Goal: Task Accomplishment & Management: Manage account settings

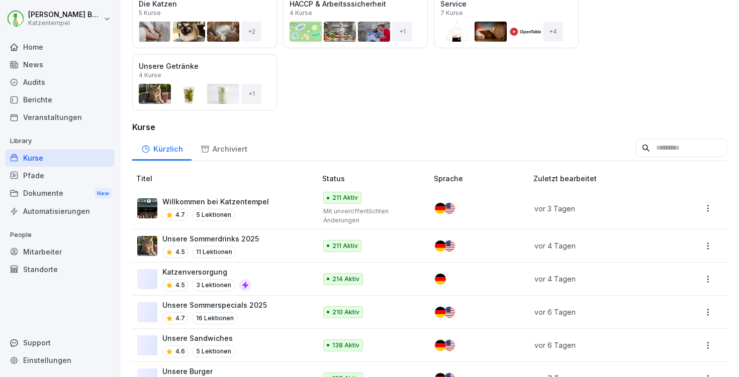
scroll to position [149, 0]
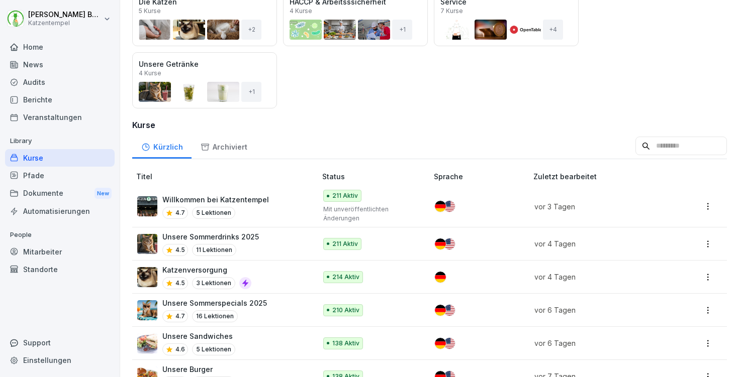
click at [53, 82] on div "Audits" at bounding box center [60, 82] width 110 height 18
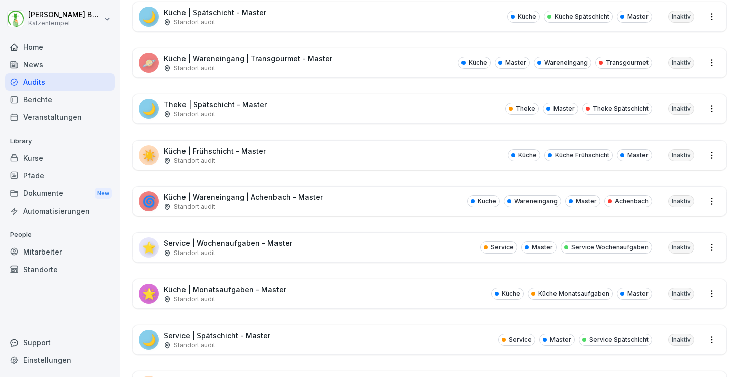
scroll to position [334, 0]
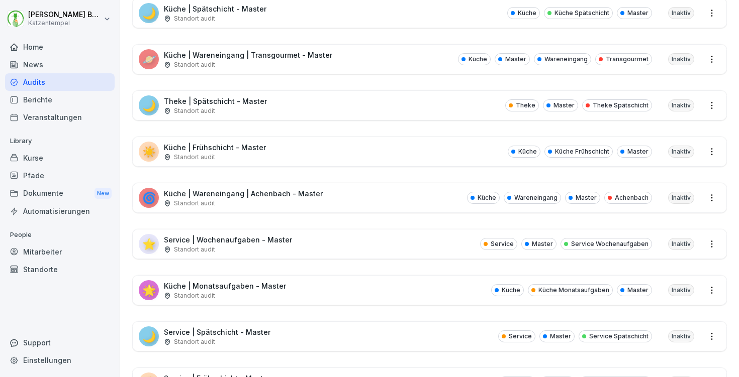
click at [334, 235] on div "⭐ Service | Wochenaufgaben - Master Standort audit Service Master Service Woche…" at bounding box center [429, 244] width 593 height 29
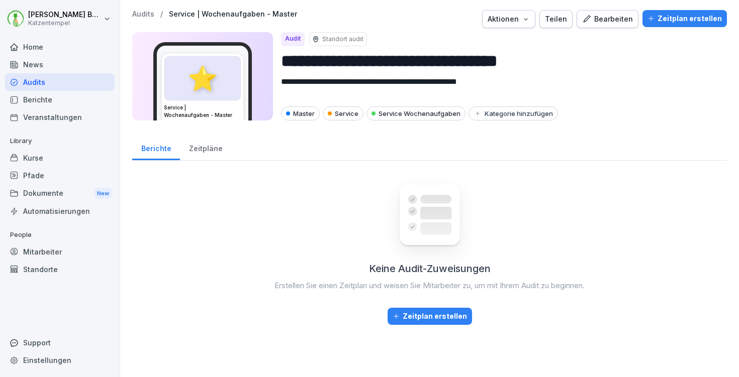
click at [617, 18] on div "Bearbeiten" at bounding box center [607, 19] width 51 height 11
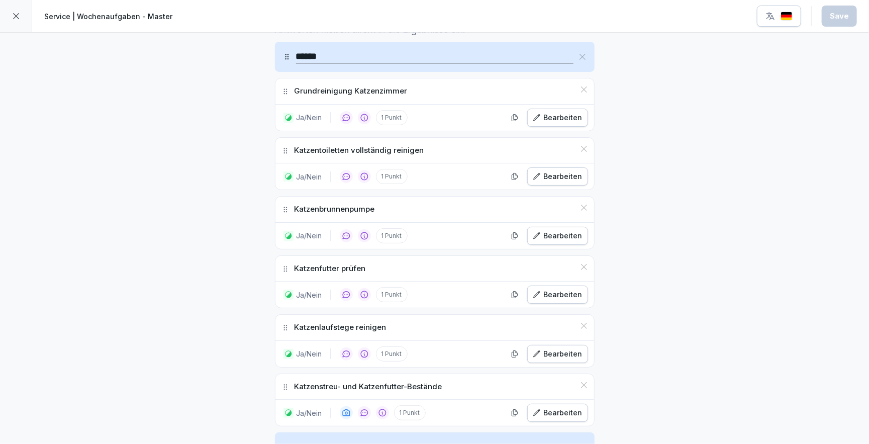
scroll to position [326, 0]
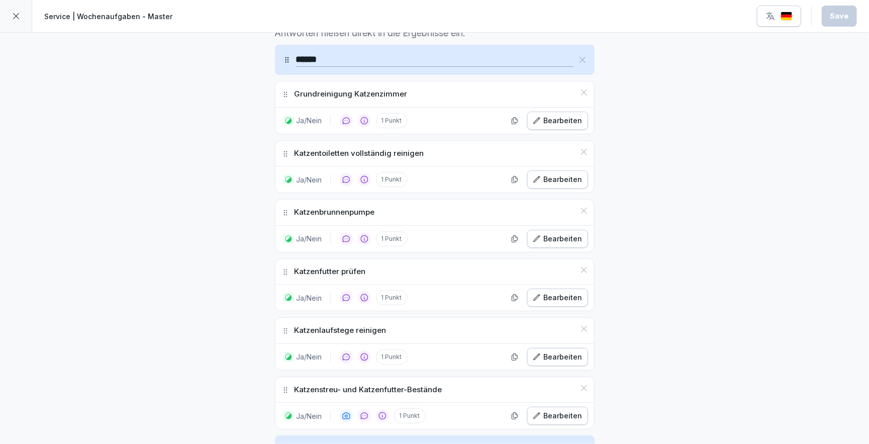
click at [375, 89] on p "Grundreinigung Katzenzimmer" at bounding box center [350, 94] width 113 height 12
click at [553, 115] on div "Bearbeiten" at bounding box center [558, 120] width 50 height 11
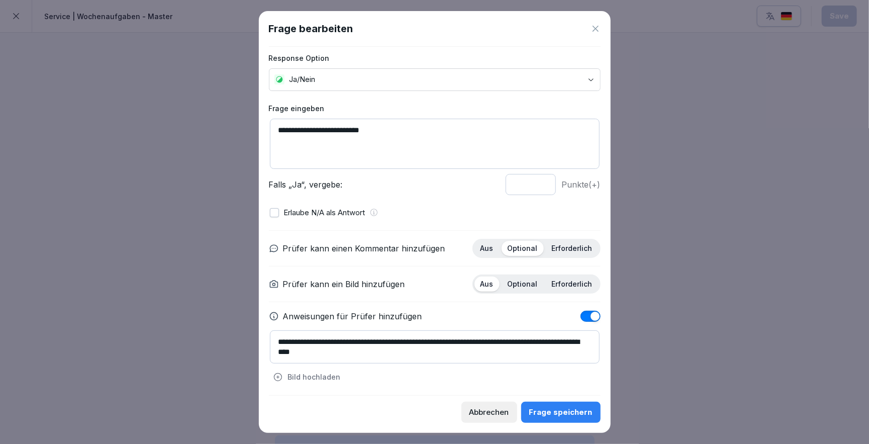
scroll to position [6, 0]
click at [596, 26] on icon at bounding box center [595, 29] width 10 height 10
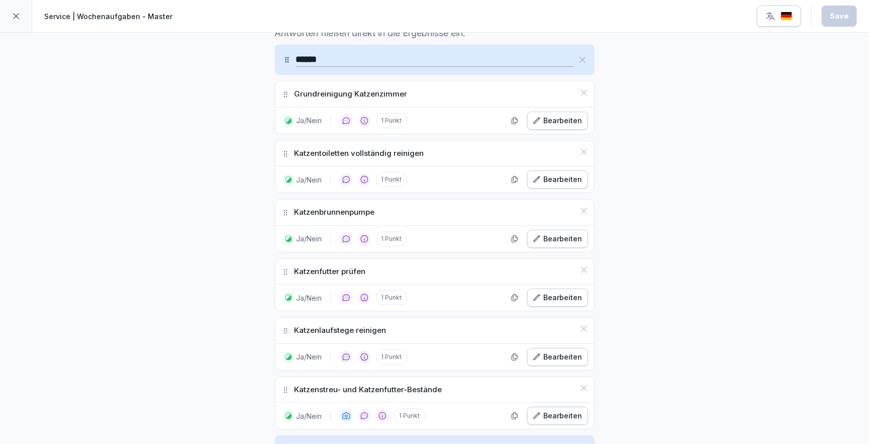
click at [551, 174] on div "Bearbeiten" at bounding box center [558, 179] width 50 height 11
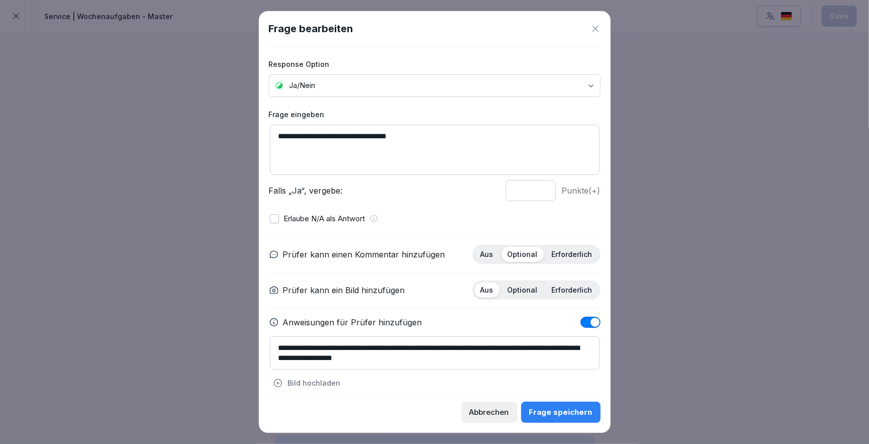
click at [738, 210] on div at bounding box center [434, 222] width 869 height 444
click at [657, 250] on div at bounding box center [434, 222] width 869 height 444
click at [565, 377] on div "Frage speichern" at bounding box center [560, 411] width 63 height 11
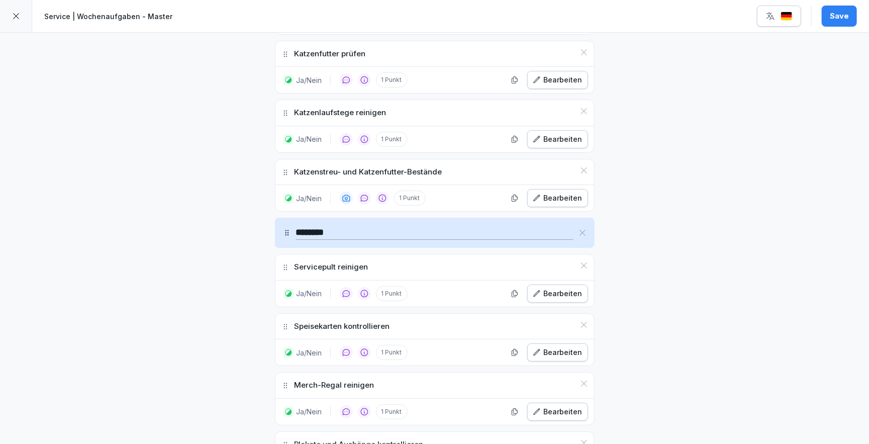
scroll to position [545, 0]
click at [16, 13] on icon at bounding box center [16, 16] width 8 height 8
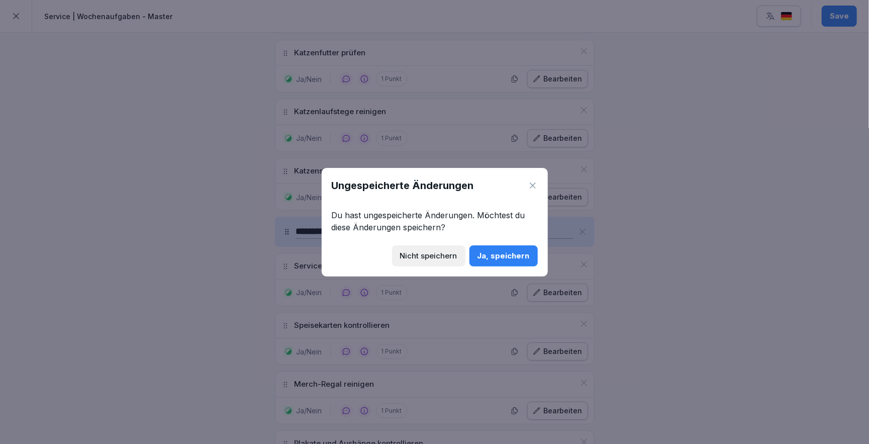
click at [520, 251] on div "Ja, speichern" at bounding box center [503, 255] width 52 height 11
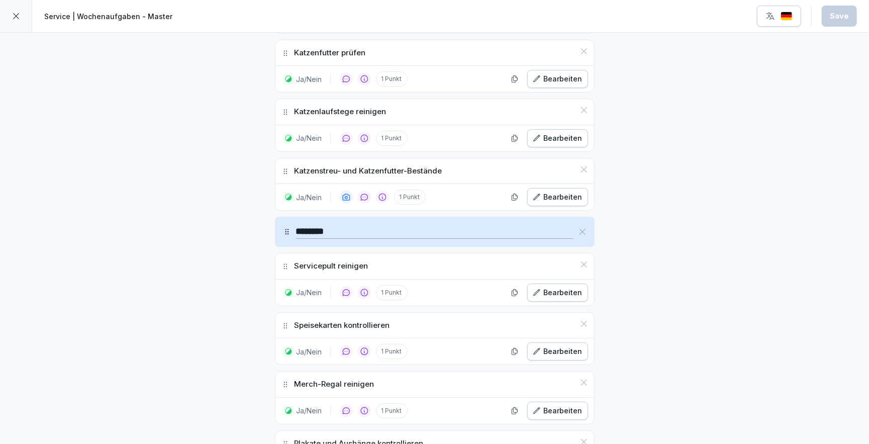
click at [14, 15] on icon at bounding box center [16, 16] width 8 height 8
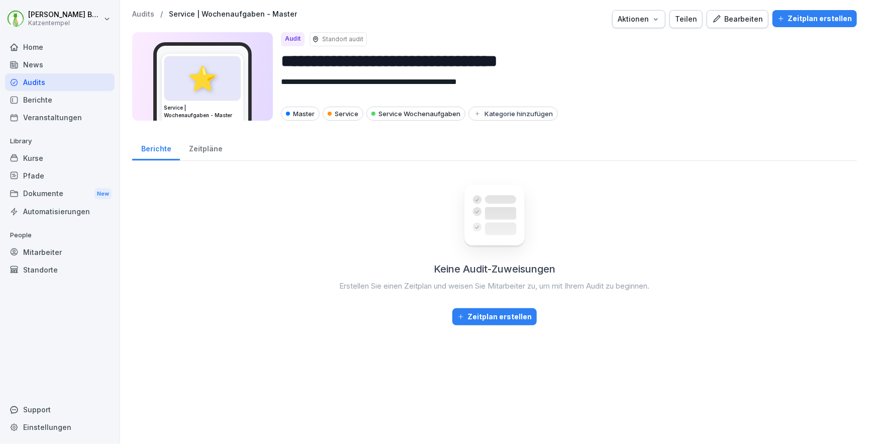
click at [140, 17] on p "Audits" at bounding box center [143, 14] width 22 height 9
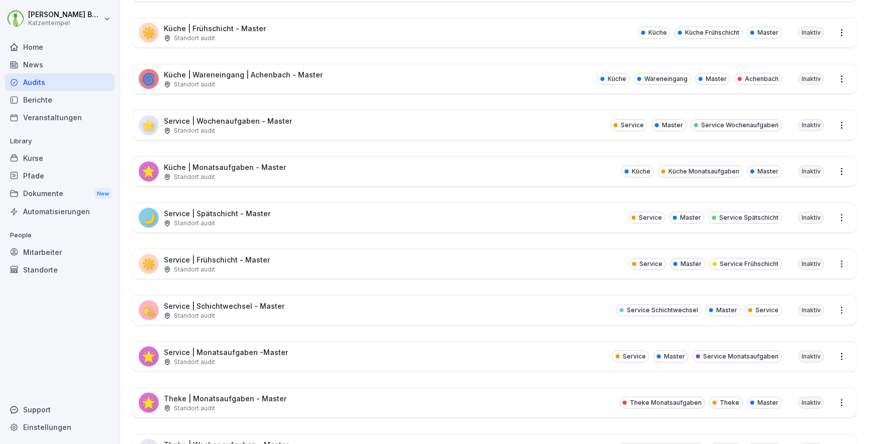
scroll to position [456, 0]
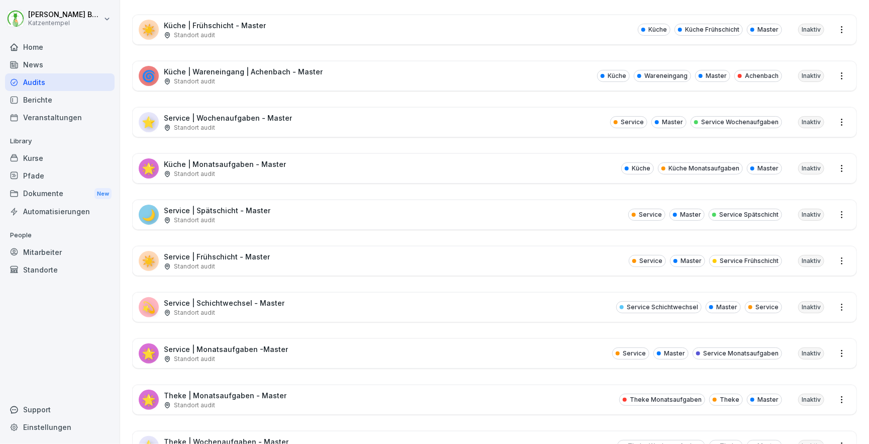
click at [424, 313] on div "💫 Service | Schichtwechsel - Master Standort audit Service Schichtwechsel Maste…" at bounding box center [494, 306] width 723 height 29
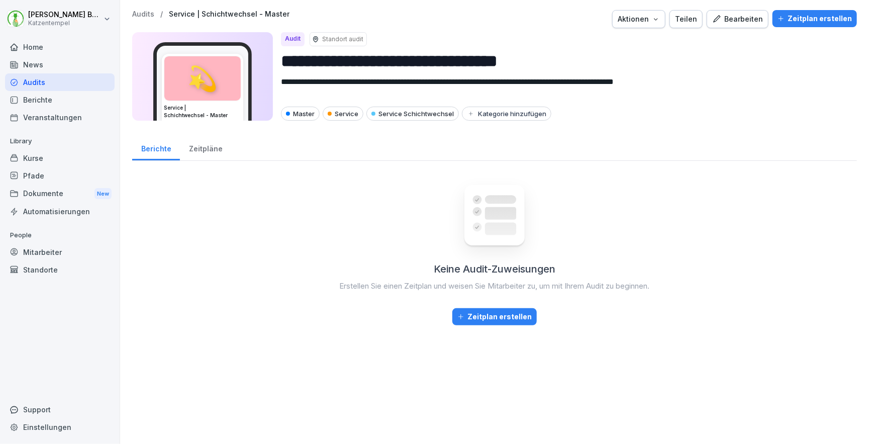
click at [721, 22] on icon "button" at bounding box center [716, 19] width 9 height 9
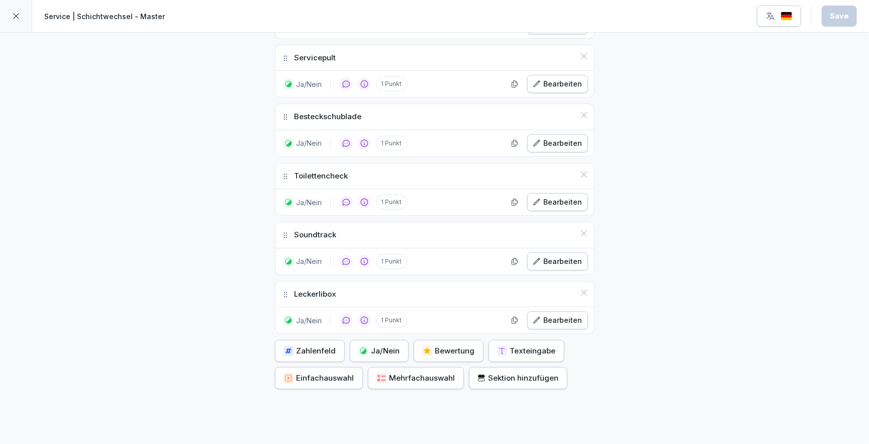
scroll to position [509, 0]
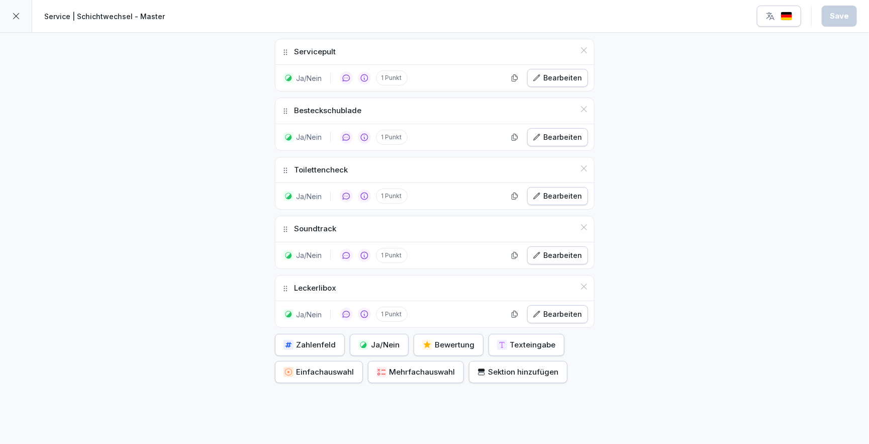
click at [10, 15] on div at bounding box center [16, 16] width 32 height 32
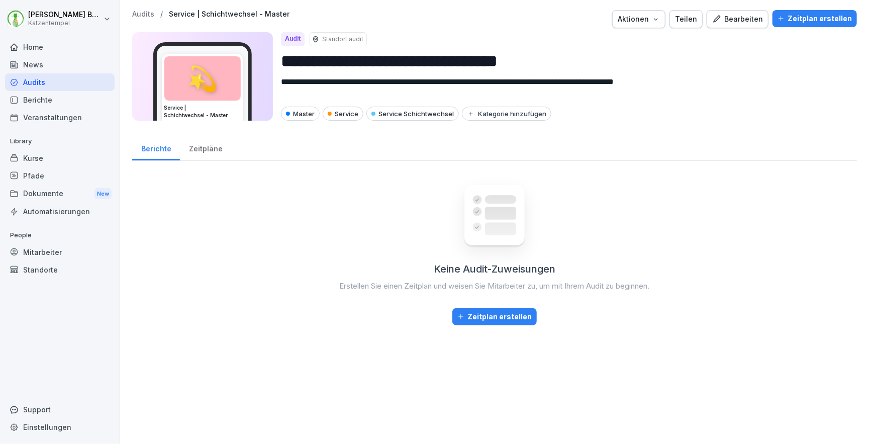
click at [149, 14] on p "Audits" at bounding box center [143, 14] width 22 height 9
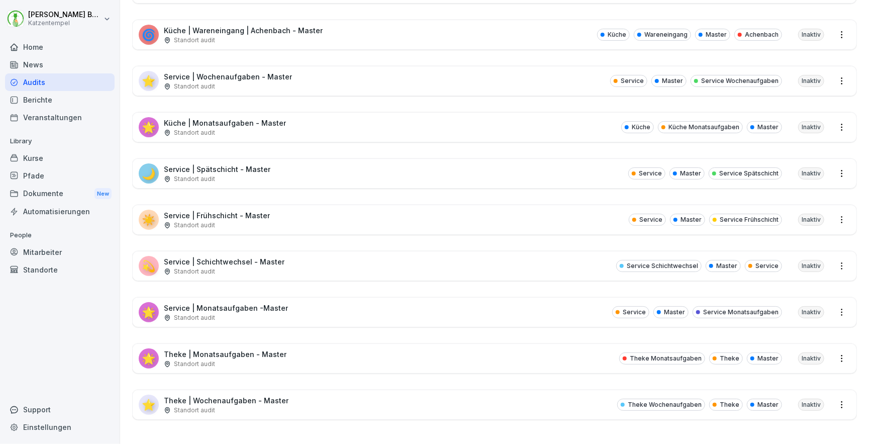
scroll to position [498, 0]
click at [363, 305] on div "🌟 Service | Monatsaufgaben -Master Standort audit Service Master Service Monats…" at bounding box center [494, 311] width 723 height 29
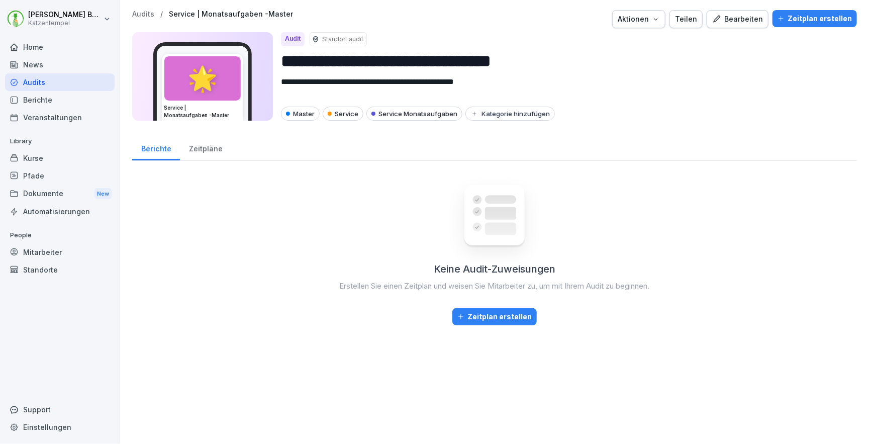
click at [738, 26] on button "Bearbeiten" at bounding box center [737, 19] width 62 height 18
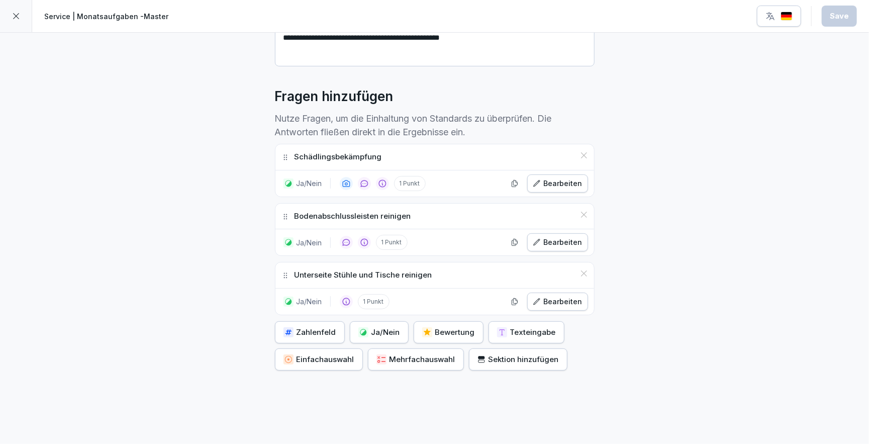
scroll to position [228, 0]
click at [14, 9] on div at bounding box center [16, 16] width 32 height 32
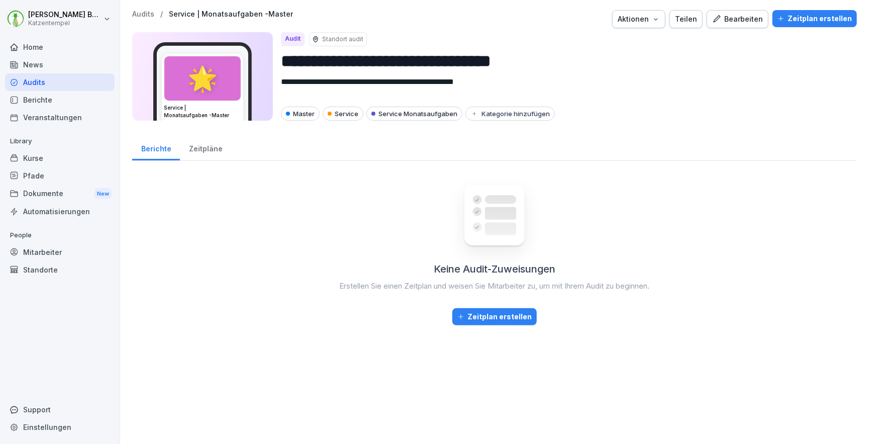
click at [136, 14] on p "Audits" at bounding box center [143, 14] width 22 height 9
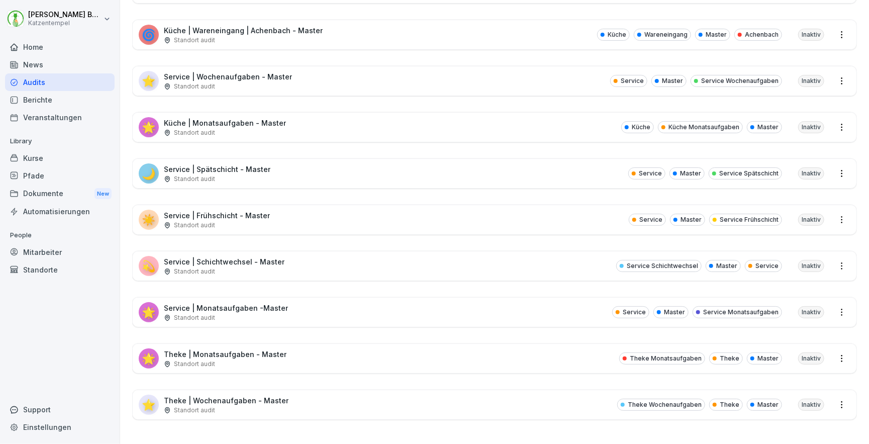
scroll to position [498, 0]
click at [313, 224] on div "☀️ Service | Frühschicht - Master Standort audit Service Master Service Frühsch…" at bounding box center [494, 219] width 723 height 29
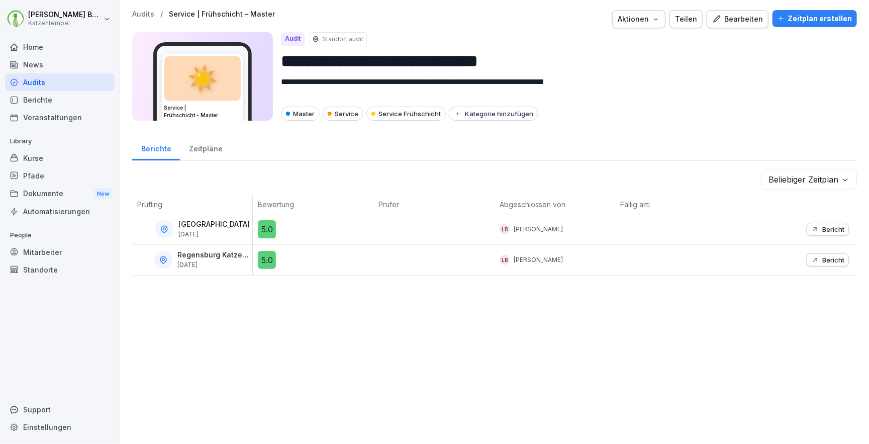
click at [738, 20] on div "Bearbeiten" at bounding box center [737, 19] width 51 height 11
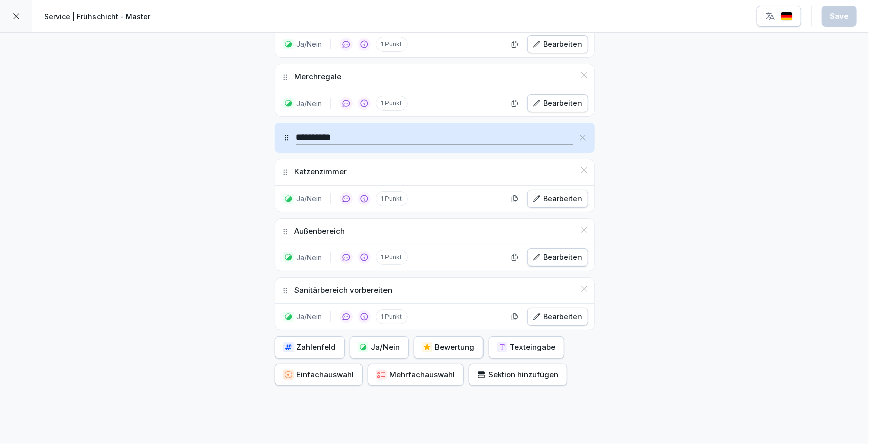
scroll to position [792, 0]
click at [552, 194] on div "Bearbeiten" at bounding box center [558, 199] width 50 height 11
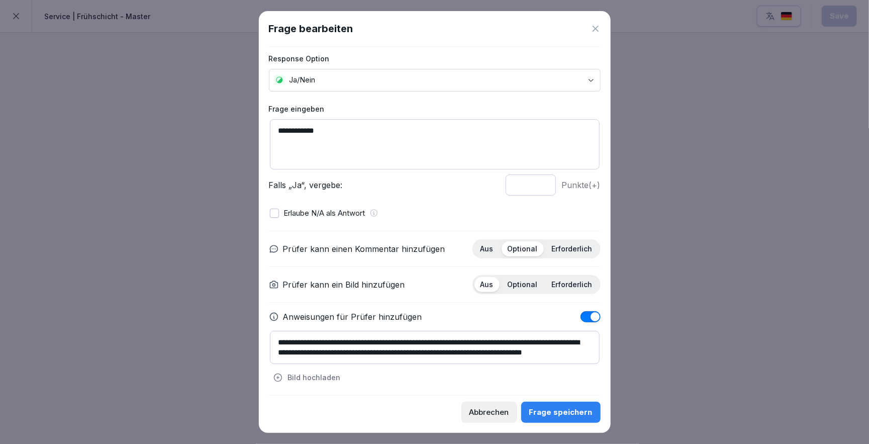
scroll to position [4, 0]
click at [592, 26] on icon at bounding box center [595, 29] width 6 height 6
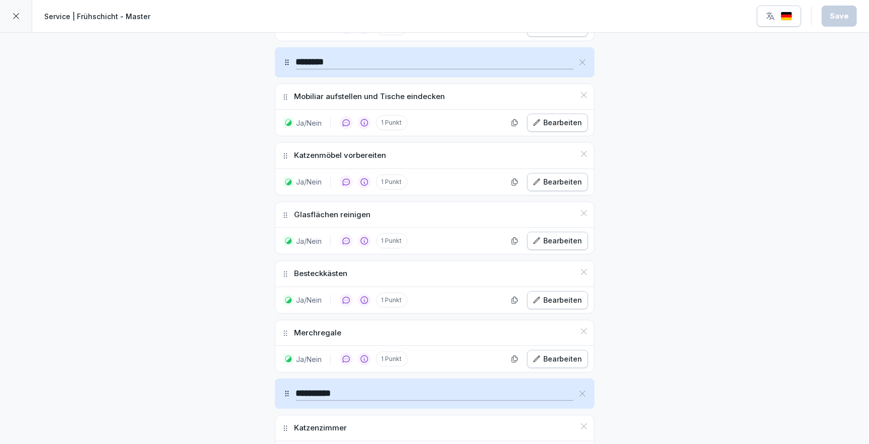
scroll to position [534, 0]
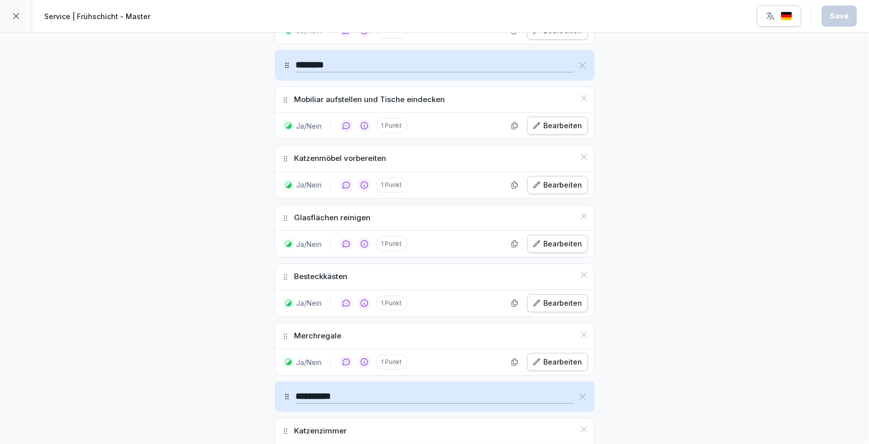
click at [548, 179] on div "Bearbeiten" at bounding box center [558, 184] width 50 height 11
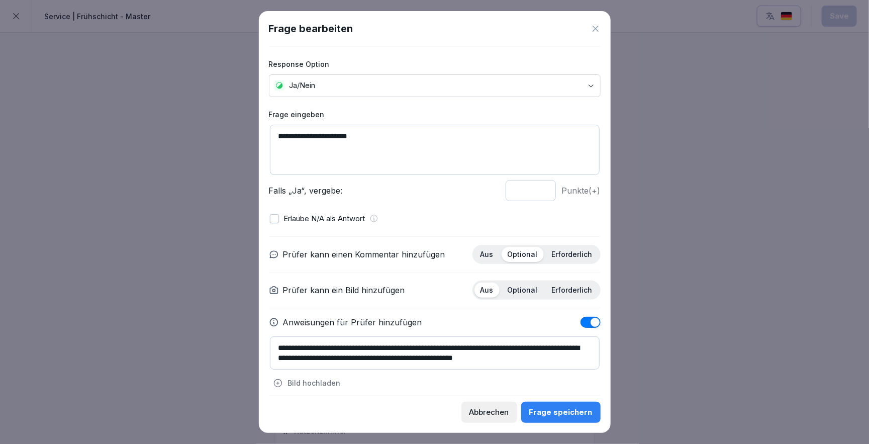
scroll to position [7, 0]
click at [599, 28] on icon at bounding box center [595, 29] width 10 height 10
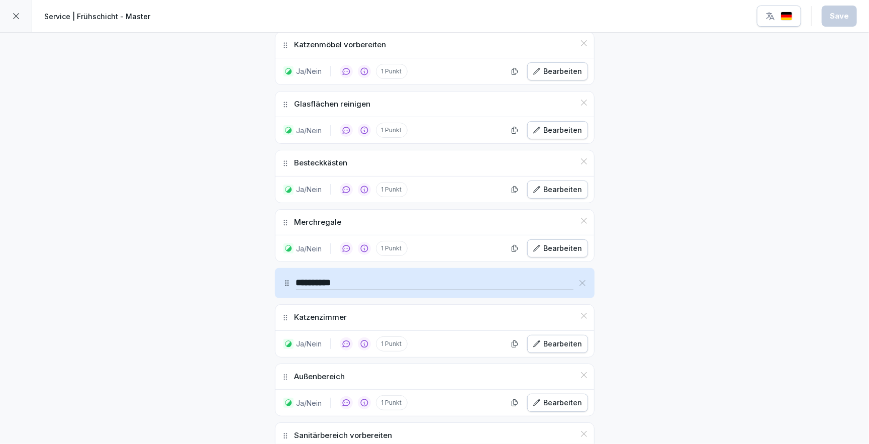
scroll to position [648, 0]
click at [551, 343] on div "Bearbeiten" at bounding box center [558, 343] width 50 height 11
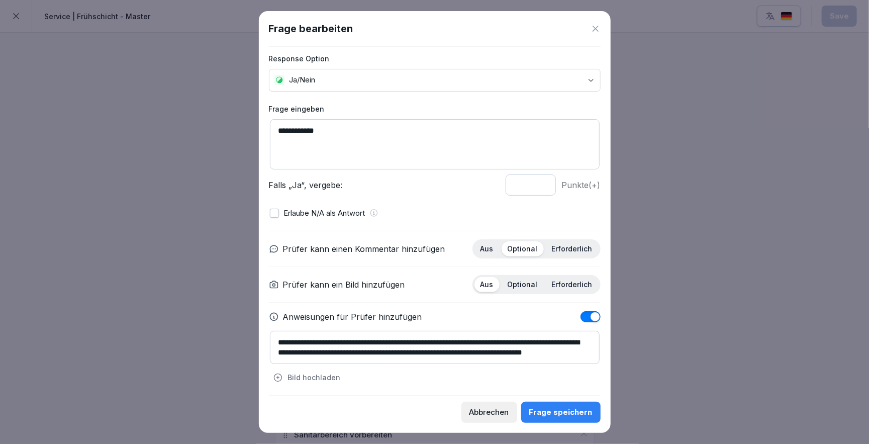
scroll to position [10, 0]
click at [595, 28] on icon at bounding box center [595, 29] width 10 height 10
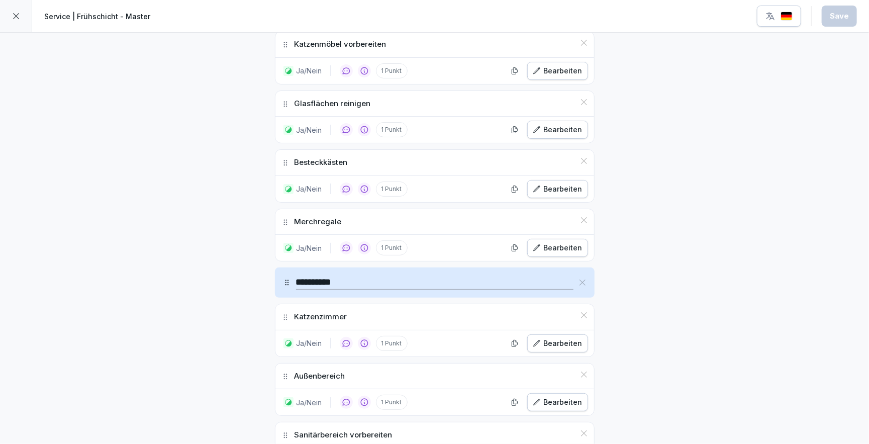
click at [14, 5] on div at bounding box center [16, 16] width 32 height 32
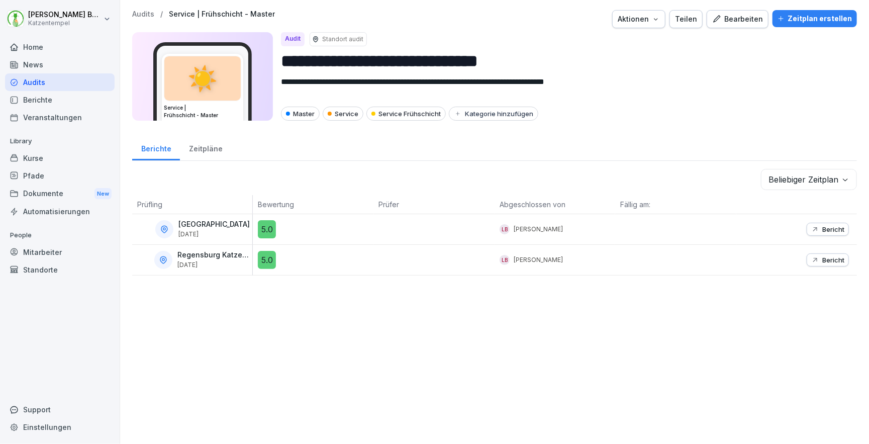
click at [144, 14] on p "Audits" at bounding box center [143, 14] width 22 height 9
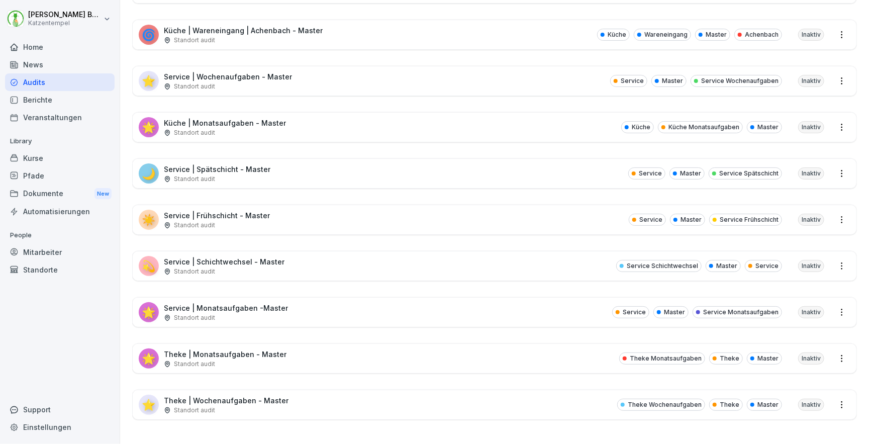
scroll to position [498, 0]
click at [357, 176] on div "🌙 Service | Spätschicht - Master Standort audit Service Master Service Spätschi…" at bounding box center [494, 173] width 723 height 29
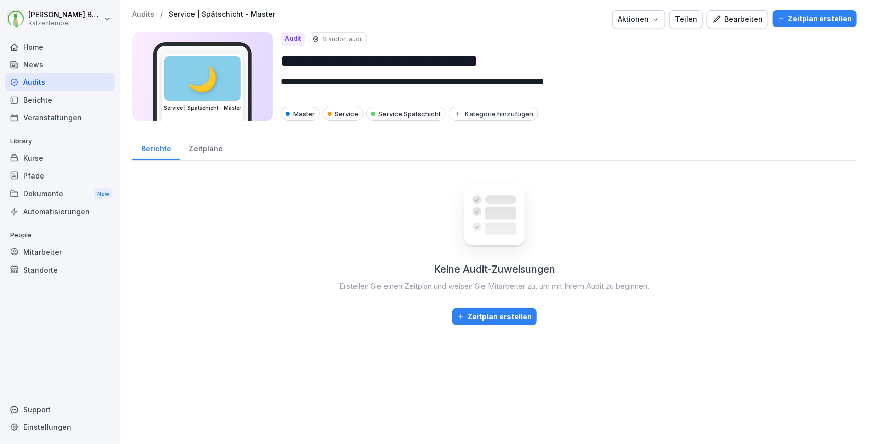
click at [738, 17] on div "Bearbeiten" at bounding box center [737, 19] width 51 height 11
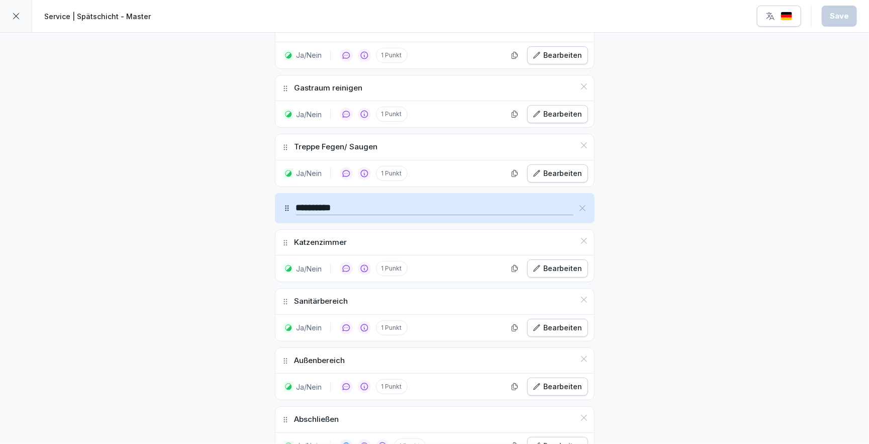
scroll to position [669, 0]
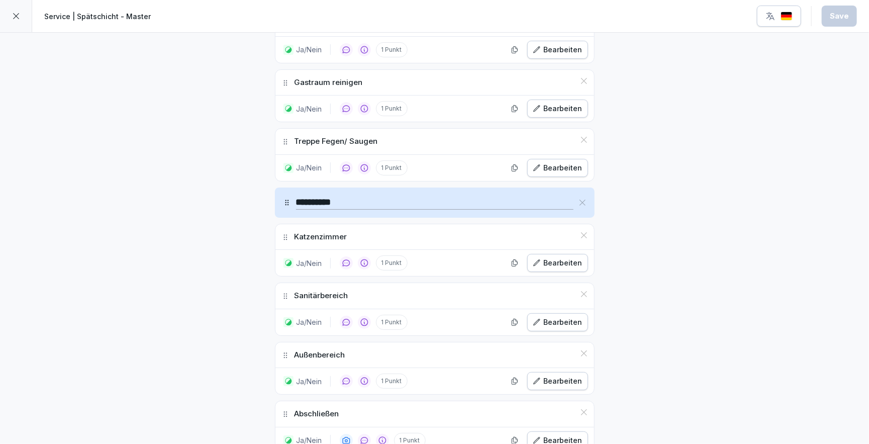
click at [578, 259] on div "Bearbeiten" at bounding box center [558, 262] width 50 height 11
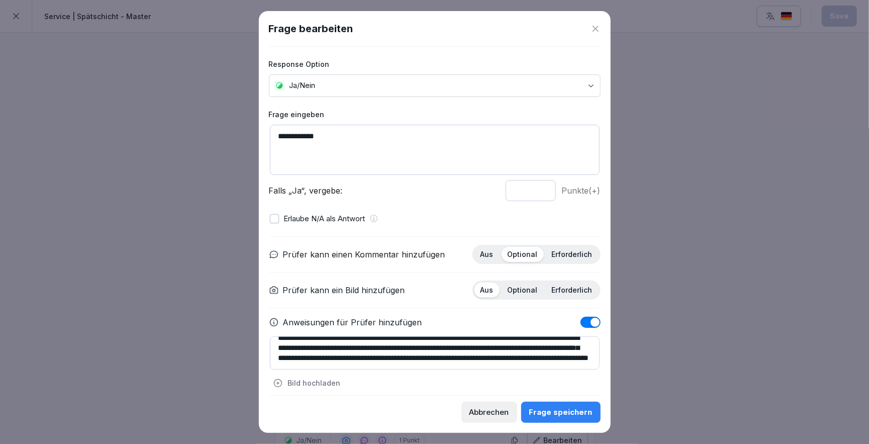
scroll to position [20, 0]
click at [738, 71] on div at bounding box center [434, 222] width 869 height 444
click at [480, 377] on div "Abbrechen" at bounding box center [489, 411] width 40 height 11
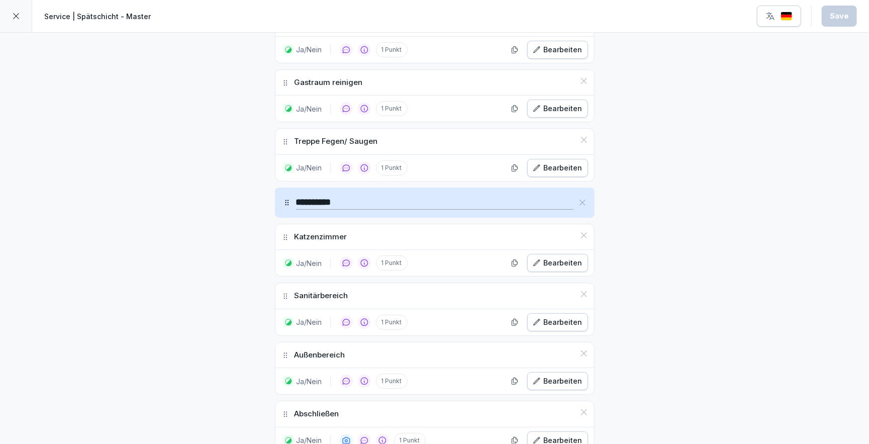
click at [9, 14] on div at bounding box center [16, 16] width 32 height 32
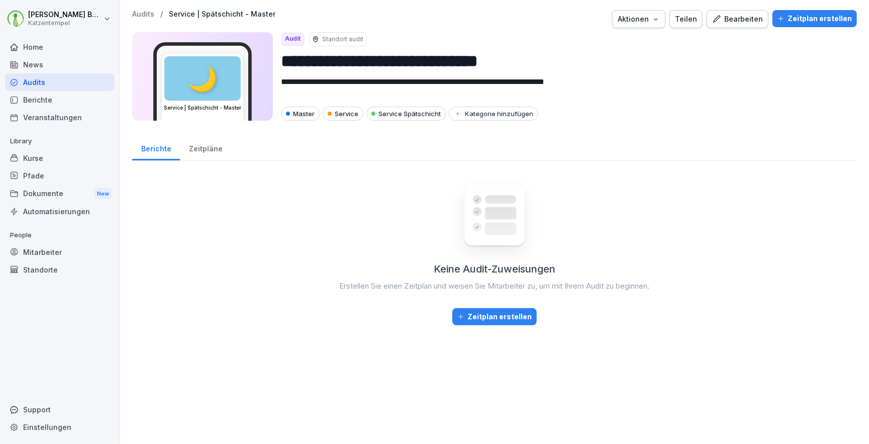
click at [52, 243] on div "Mitarbeiter" at bounding box center [60, 252] width 110 height 18
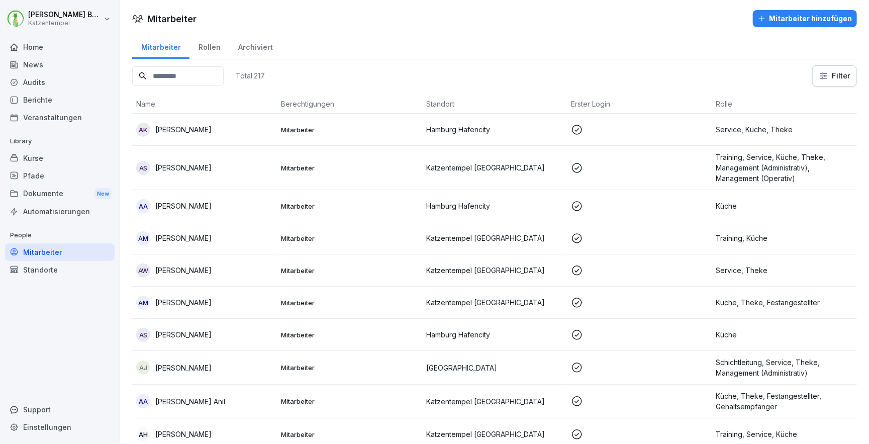
click at [738, 75] on html "Laura Benedix Katzentempel Home News Audits Berichte Veranstaltungen Library Ku…" at bounding box center [434, 222] width 869 height 444
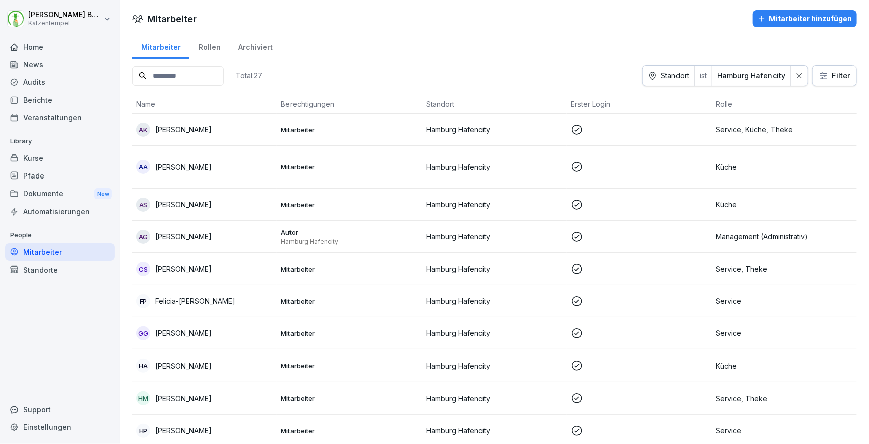
click at [37, 81] on div "Audits" at bounding box center [60, 82] width 110 height 18
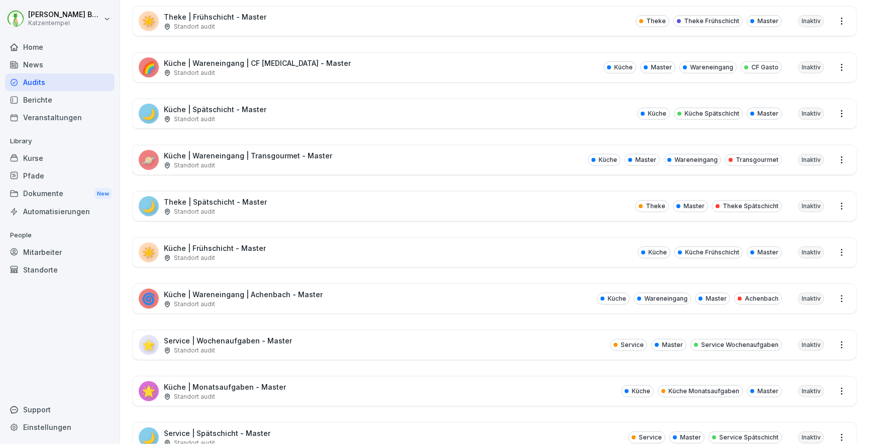
scroll to position [238, 0]
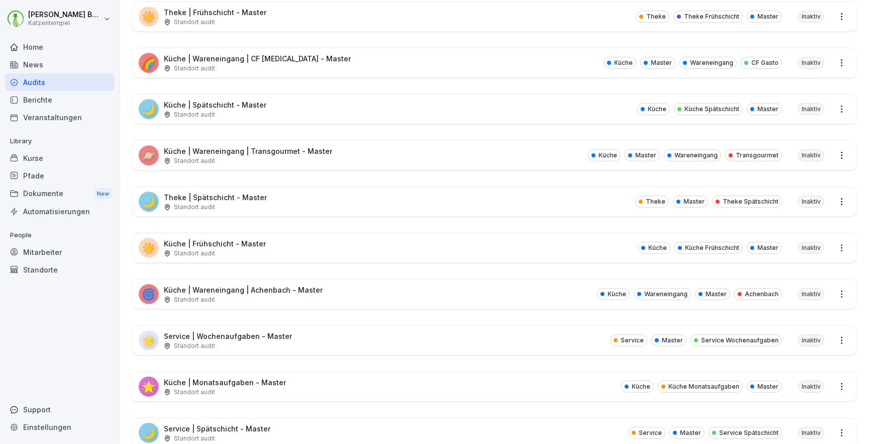
click at [343, 332] on div "⭐ Service | Wochenaufgaben - Master Standort audit Service Master Service Woche…" at bounding box center [494, 340] width 723 height 29
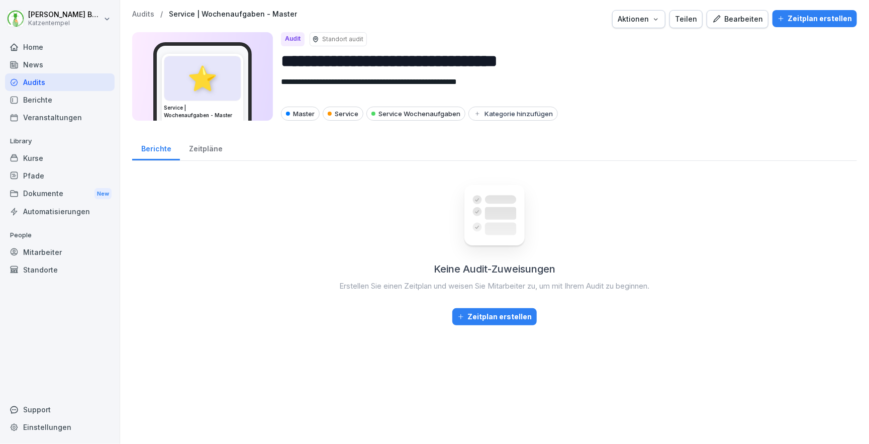
click at [738, 18] on div "Bearbeiten" at bounding box center [737, 19] width 51 height 11
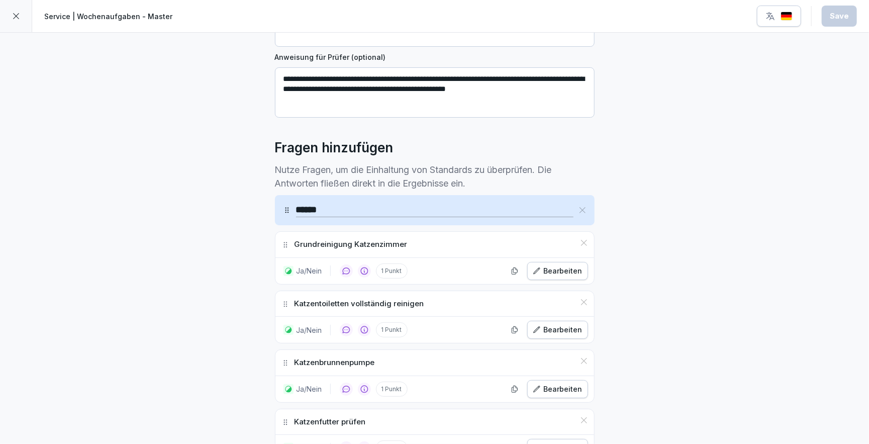
scroll to position [176, 0]
click at [555, 327] on div "Bearbeiten" at bounding box center [558, 329] width 50 height 11
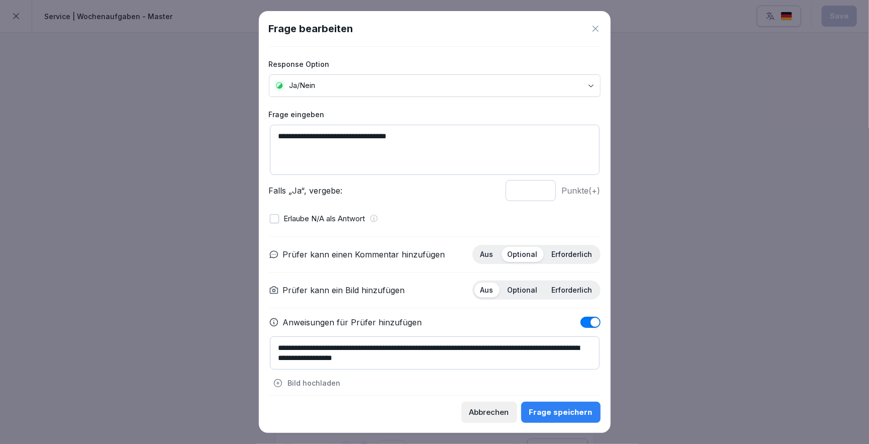
click at [356, 134] on textarea "**********" at bounding box center [435, 150] width 330 height 50
type textarea "**********"
click at [565, 377] on div "Frage speichern" at bounding box center [560, 411] width 63 height 11
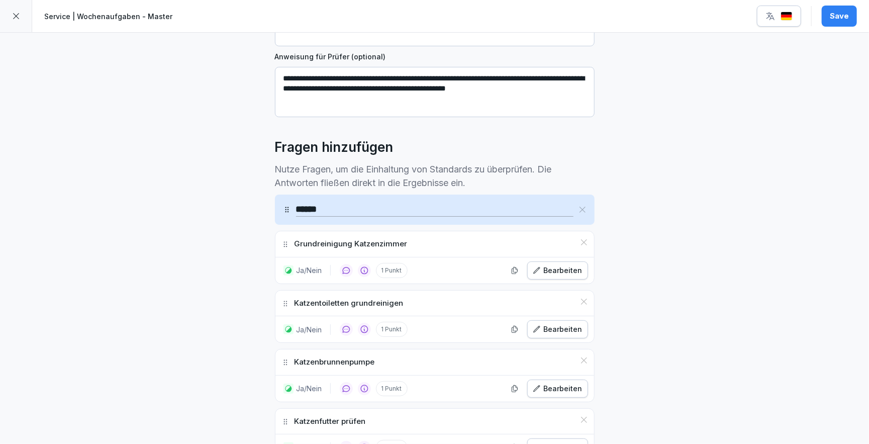
click at [738, 15] on div "Save" at bounding box center [838, 16] width 19 height 11
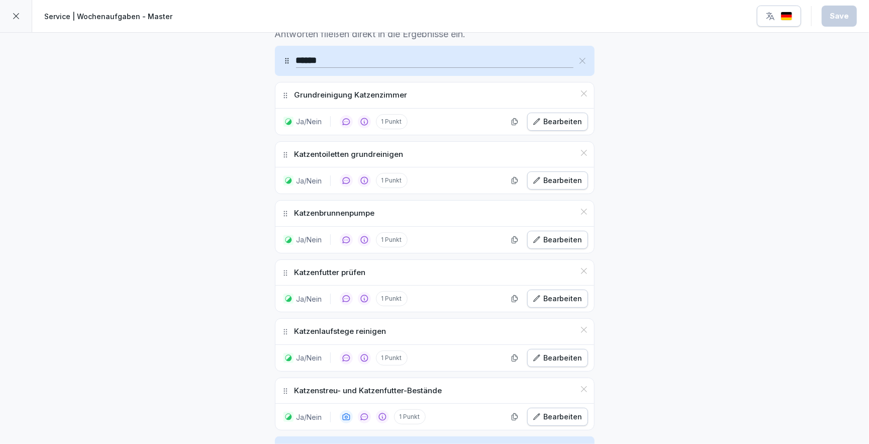
scroll to position [329, 0]
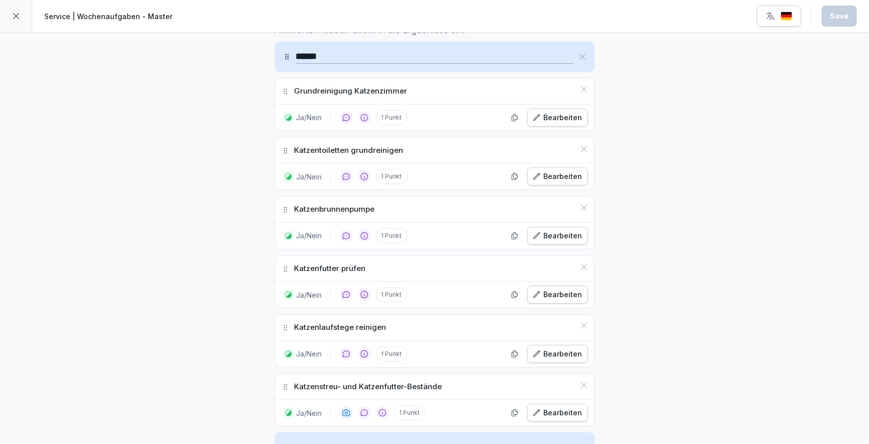
click at [19, 16] on icon at bounding box center [16, 16] width 8 height 8
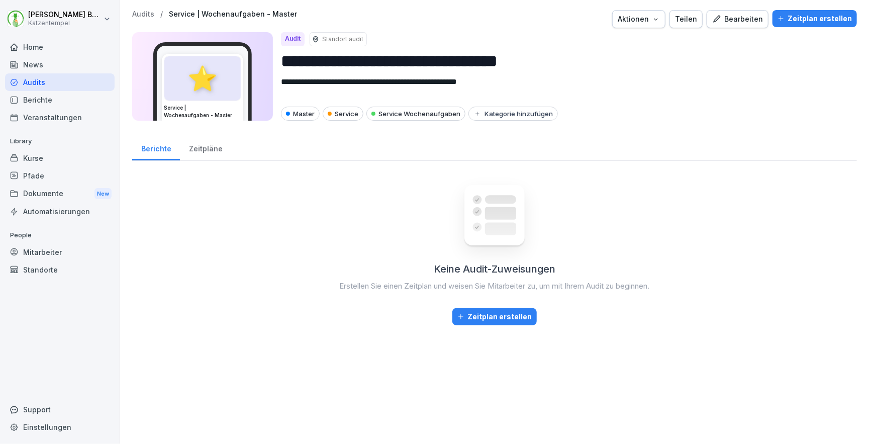
click at [143, 12] on p "Audits" at bounding box center [143, 14] width 22 height 9
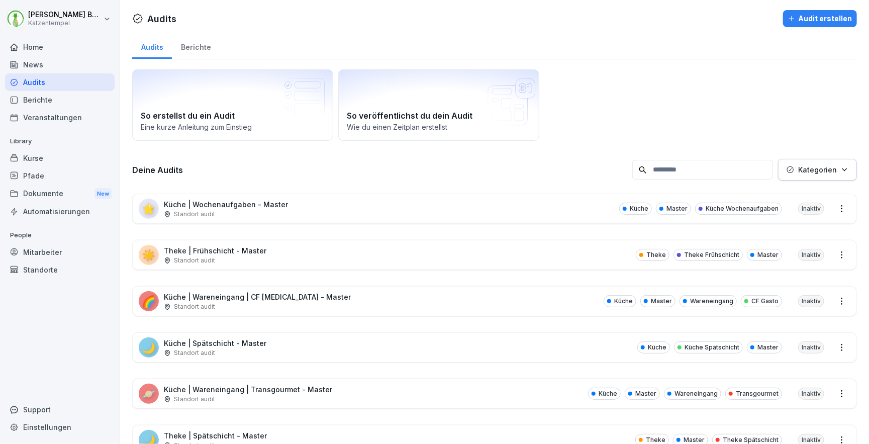
click at [198, 51] on div "Berichte" at bounding box center [196, 46] width 48 height 26
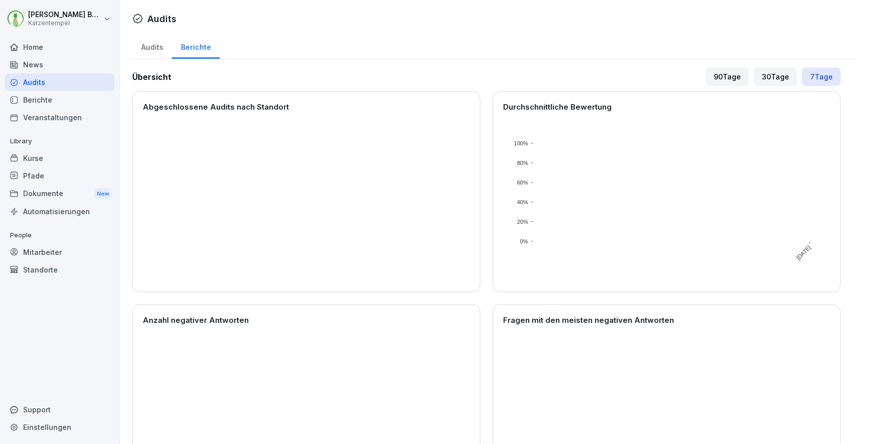
click at [738, 71] on div "90 Tage" at bounding box center [726, 76] width 43 height 19
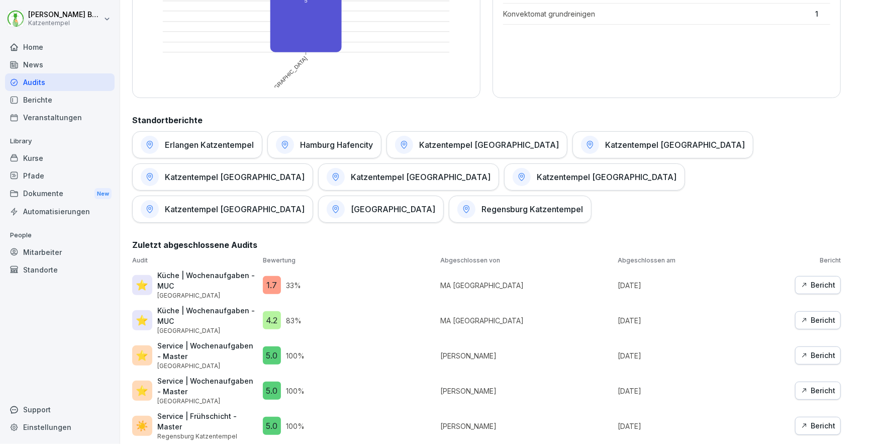
scroll to position [406, 0]
click at [738, 351] on div "Bericht" at bounding box center [817, 356] width 35 height 11
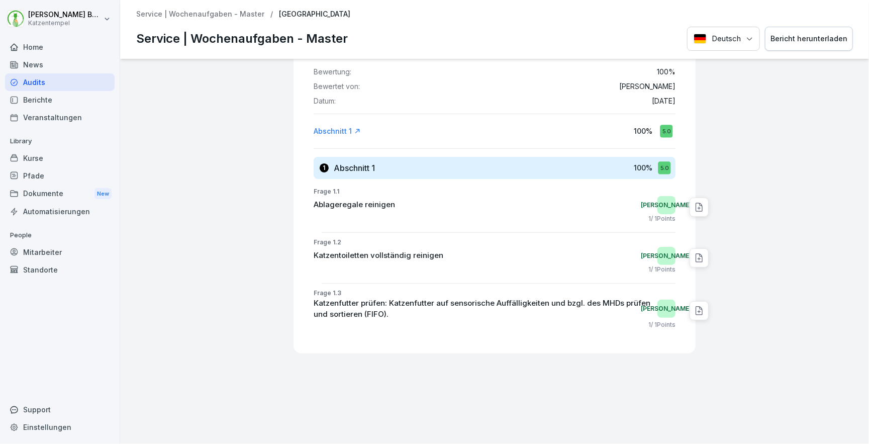
scroll to position [71, 0]
click at [334, 129] on div "Abschnitt 1" at bounding box center [337, 132] width 47 height 10
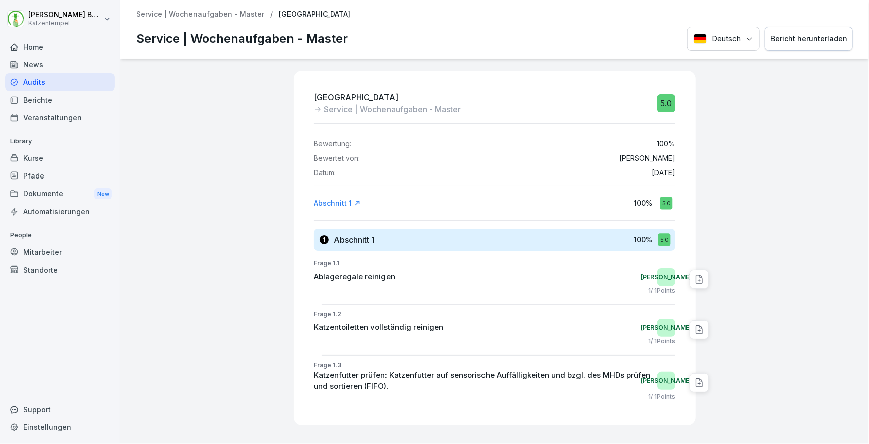
click at [208, 12] on p "Service | Wochenaufgaben - Master" at bounding box center [200, 14] width 128 height 9
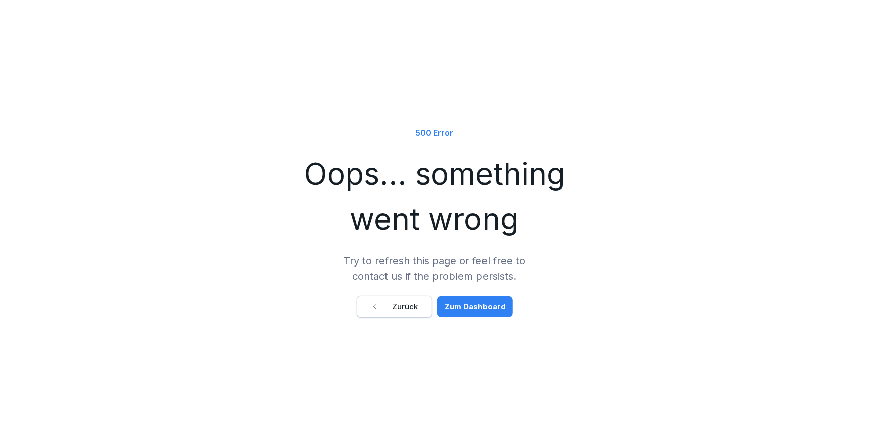
click at [477, 303] on div "Zum Dashboard" at bounding box center [475, 306] width 61 height 11
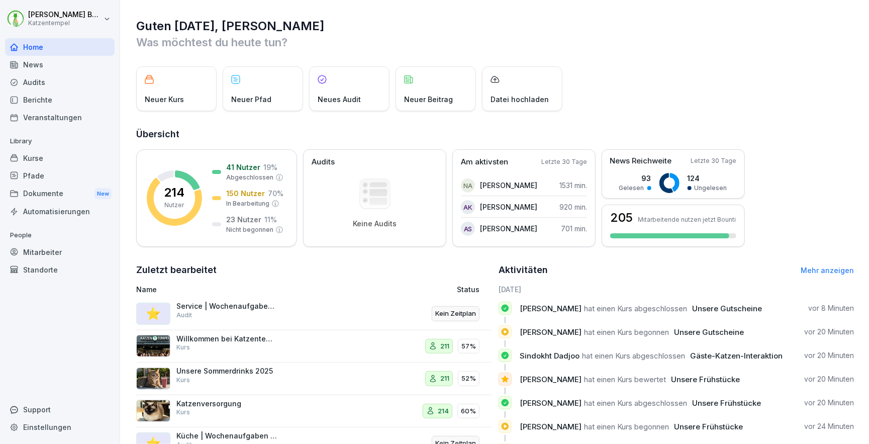
click at [51, 91] on div "Berichte" at bounding box center [60, 100] width 110 height 18
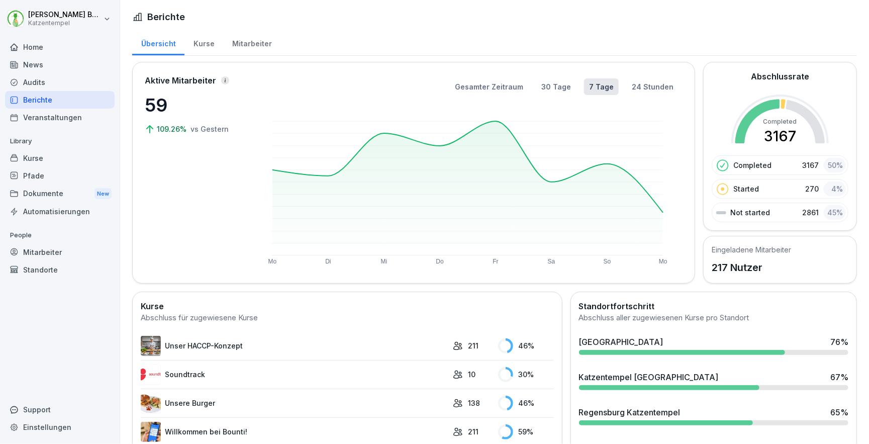
click at [40, 75] on div "Audits" at bounding box center [60, 82] width 110 height 18
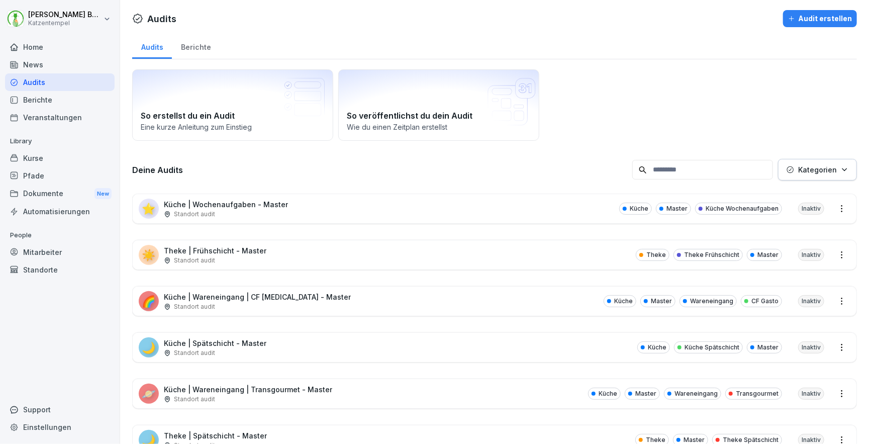
click at [198, 42] on div "Berichte" at bounding box center [196, 46] width 48 height 26
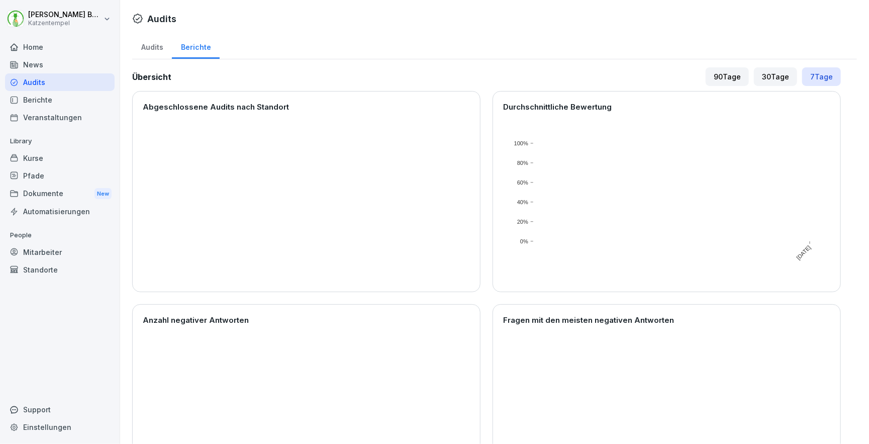
click at [715, 76] on div "90 Tage" at bounding box center [726, 76] width 43 height 19
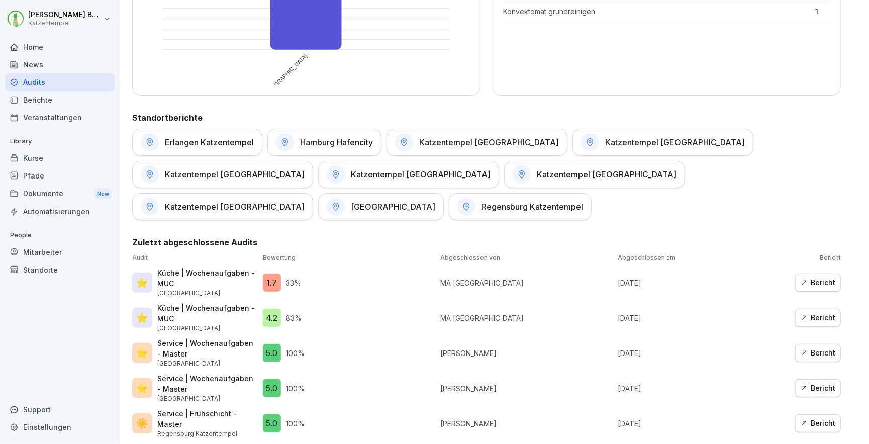
scroll to position [406, 0]
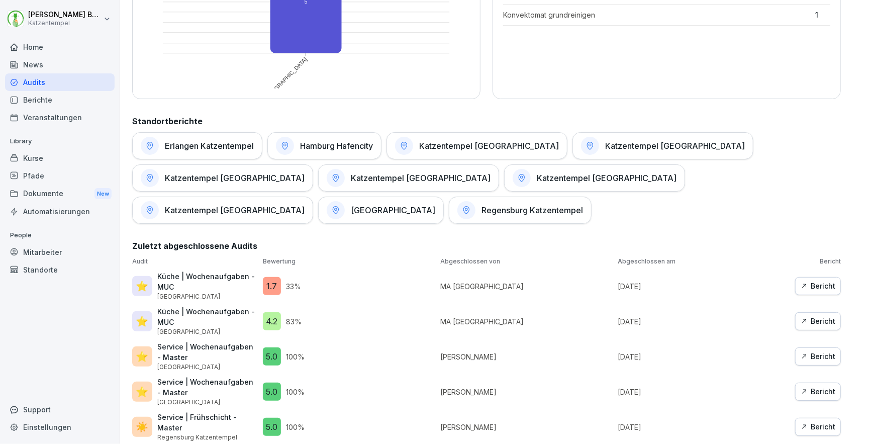
click at [738, 377] on div "Bericht" at bounding box center [817, 391] width 35 height 11
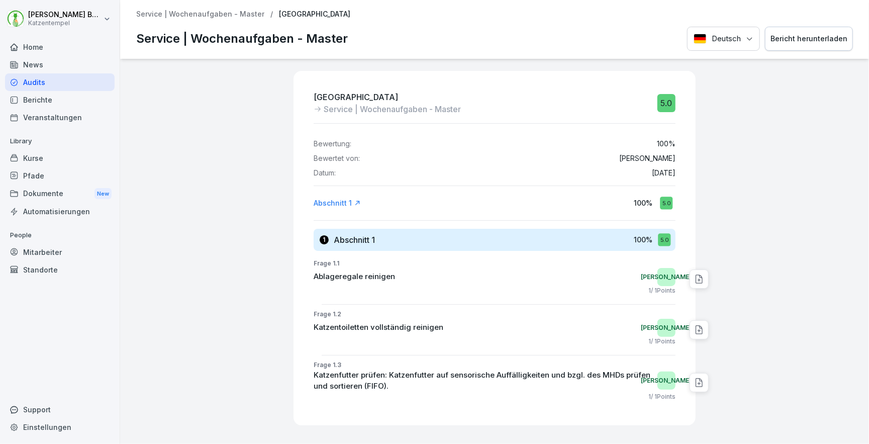
click at [232, 12] on p "Service | Wochenaufgaben - Master" at bounding box center [200, 14] width 128 height 9
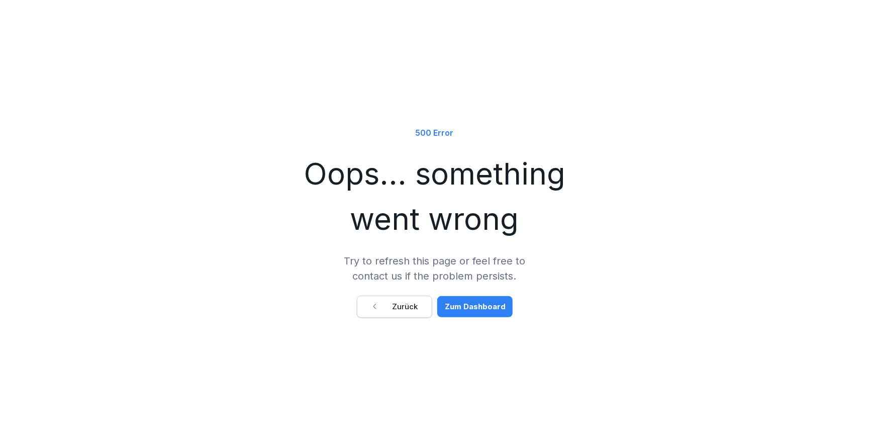
click at [489, 306] on div "Zum Dashboard" at bounding box center [475, 306] width 61 height 11
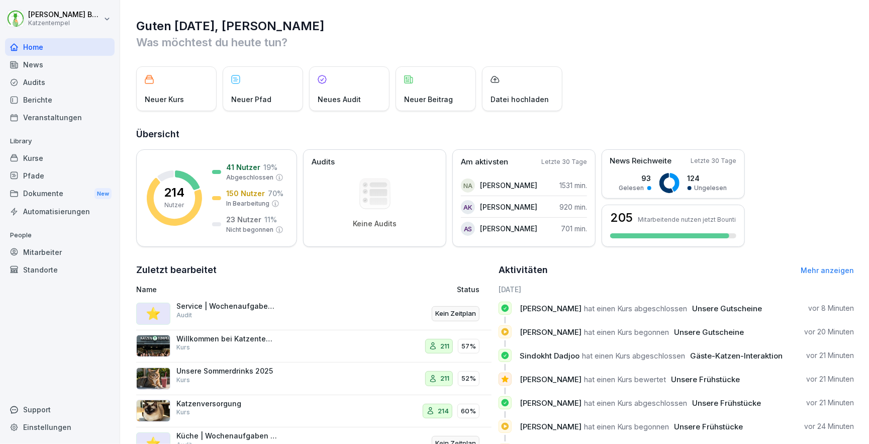
click at [44, 94] on div "Berichte" at bounding box center [60, 100] width 110 height 18
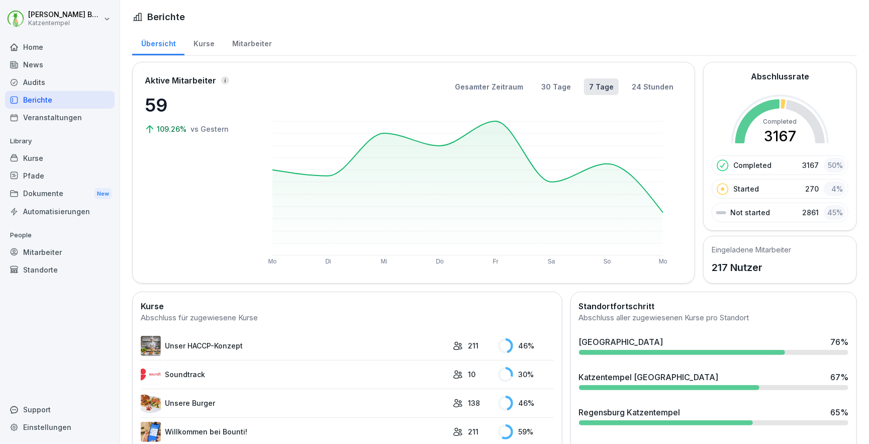
click at [42, 78] on div "Audits" at bounding box center [60, 82] width 110 height 18
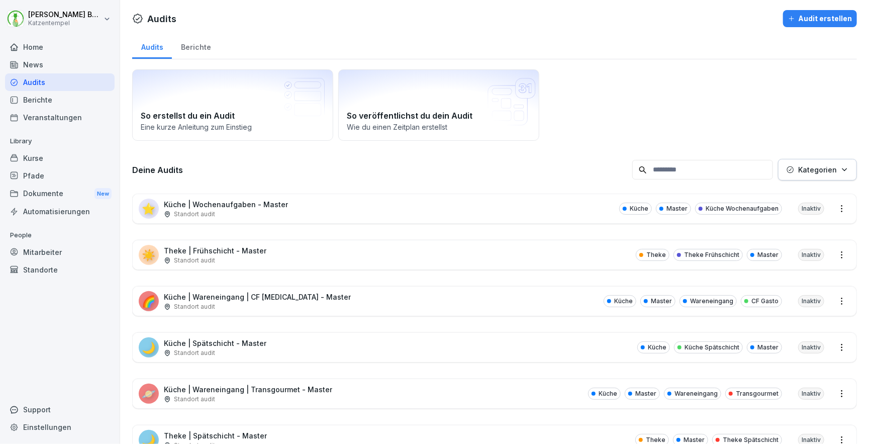
click at [199, 45] on div "Berichte" at bounding box center [196, 46] width 48 height 26
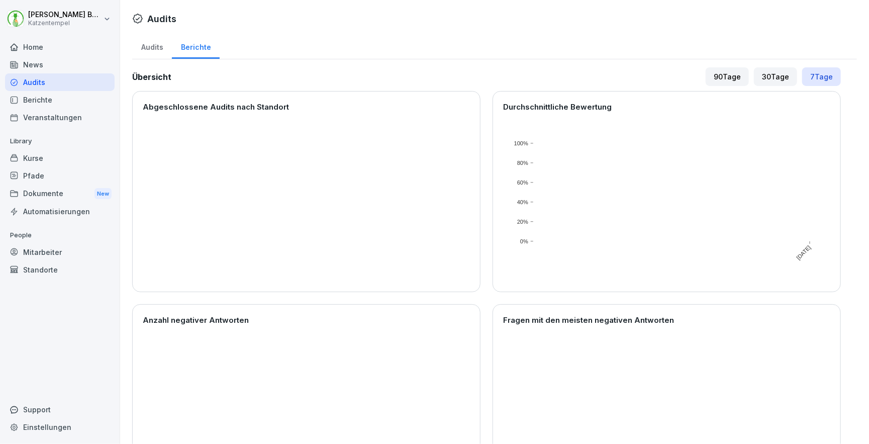
click at [738, 77] on div "90 Tage" at bounding box center [726, 76] width 43 height 19
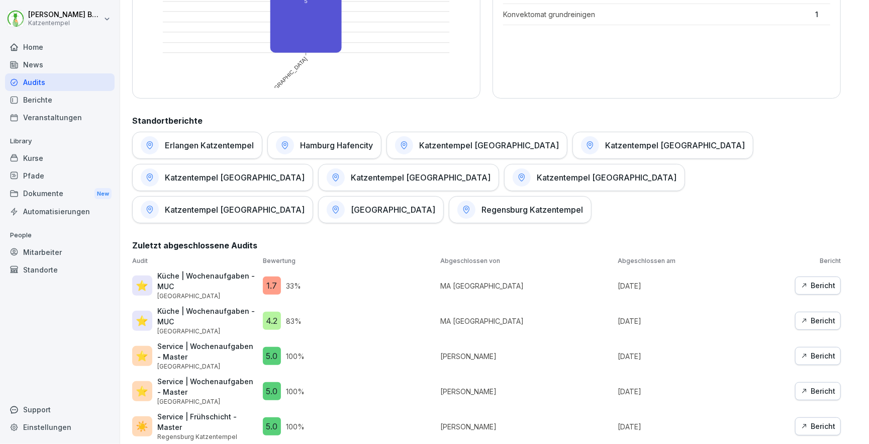
scroll to position [406, 0]
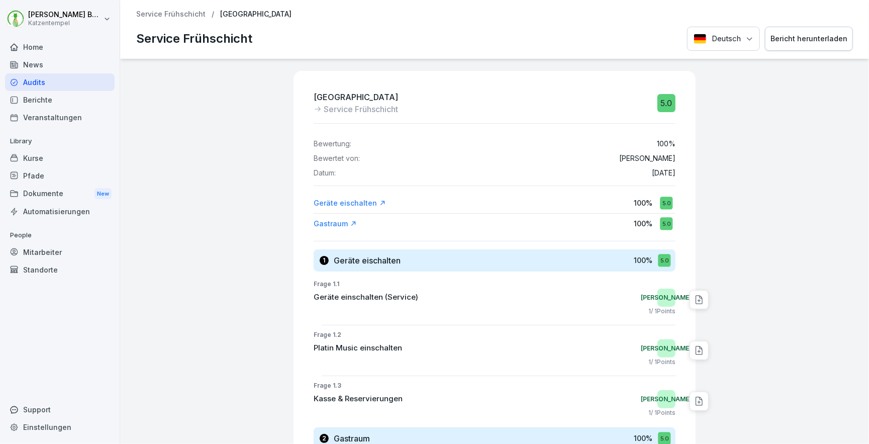
click at [738, 42] on div "Bericht herunterladen" at bounding box center [808, 38] width 77 height 11
click at [149, 17] on p "Service Frühschicht" at bounding box center [170, 14] width 69 height 9
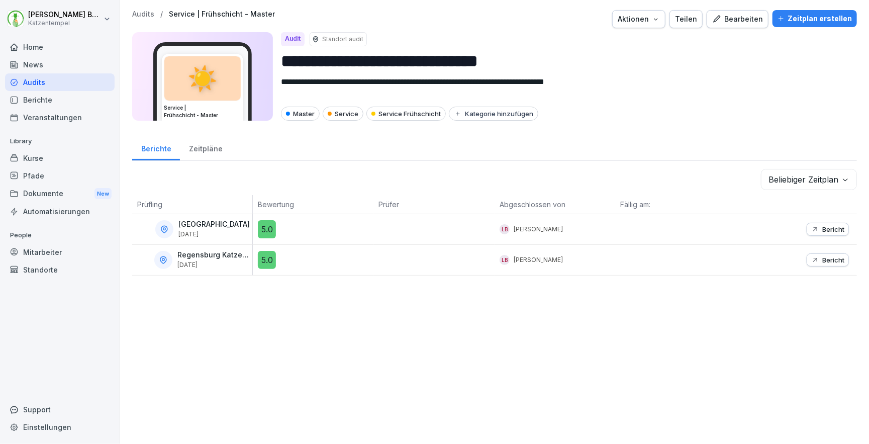
click at [33, 149] on div "Kurse" at bounding box center [60, 158] width 110 height 18
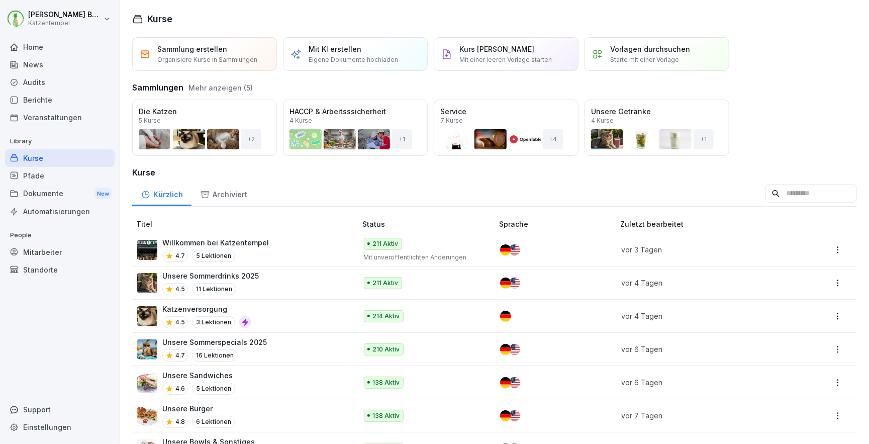
click at [0, 0] on div "Öffnen" at bounding box center [0, 0] width 0 height 0
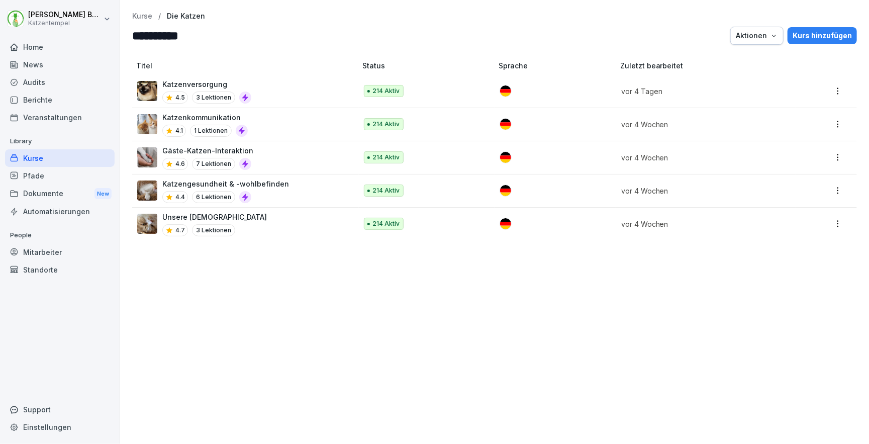
click at [199, 79] on p "Katzenversorgung" at bounding box center [206, 84] width 89 height 11
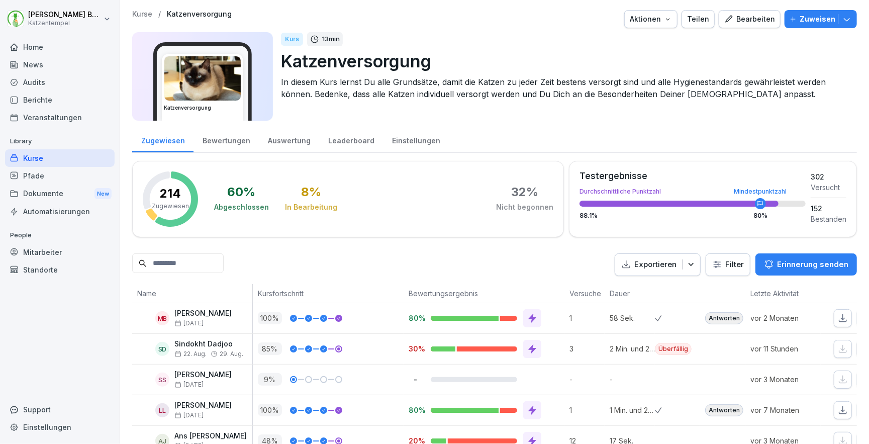
click at [737, 266] on html "Laura Benedix Katzentempel Home News Audits Berichte Veranstaltungen Library Ku…" at bounding box center [434, 222] width 869 height 444
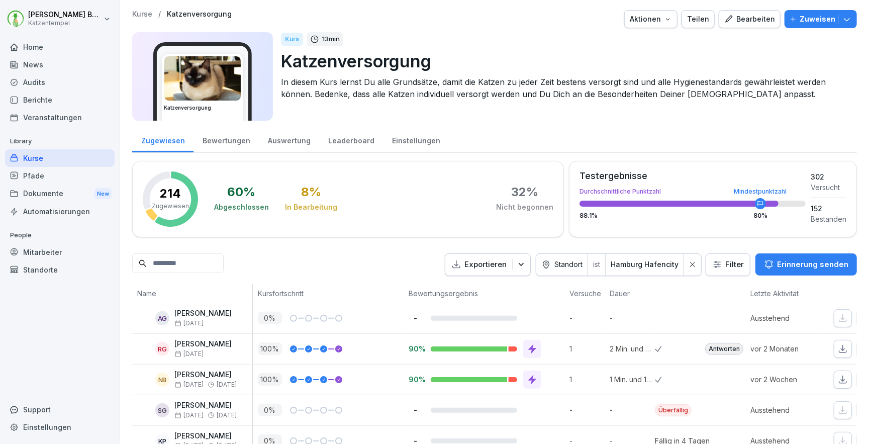
click at [145, 15] on p "Kurse" at bounding box center [142, 14] width 20 height 9
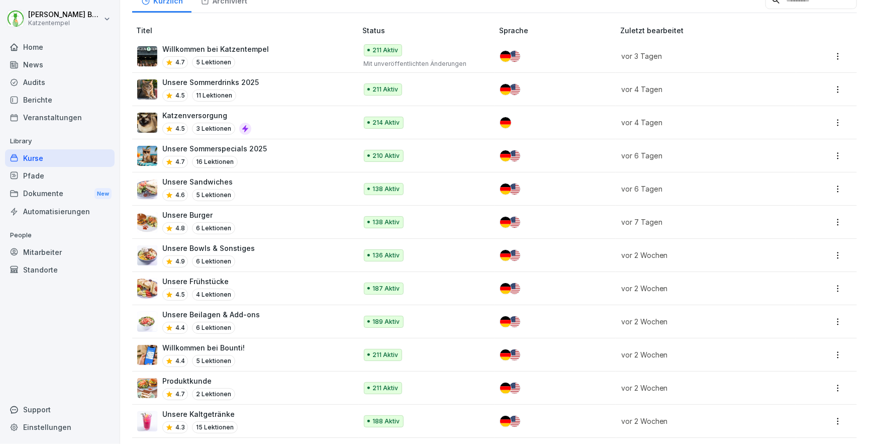
scroll to position [126, 0]
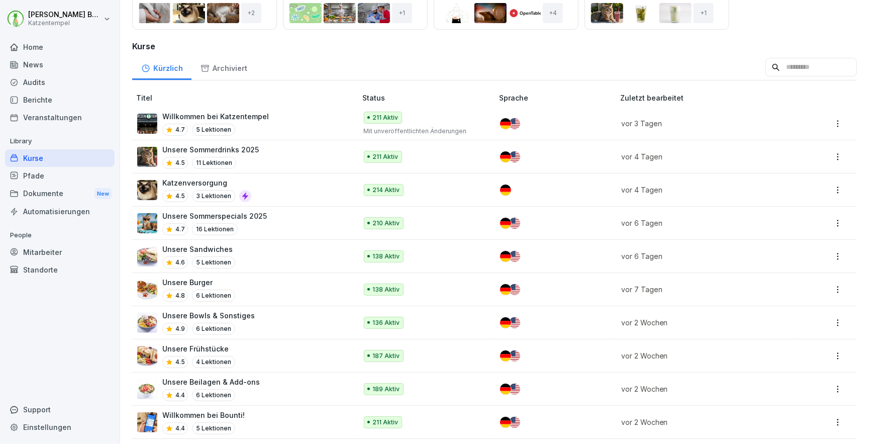
click at [48, 42] on div "Home" at bounding box center [60, 47] width 110 height 18
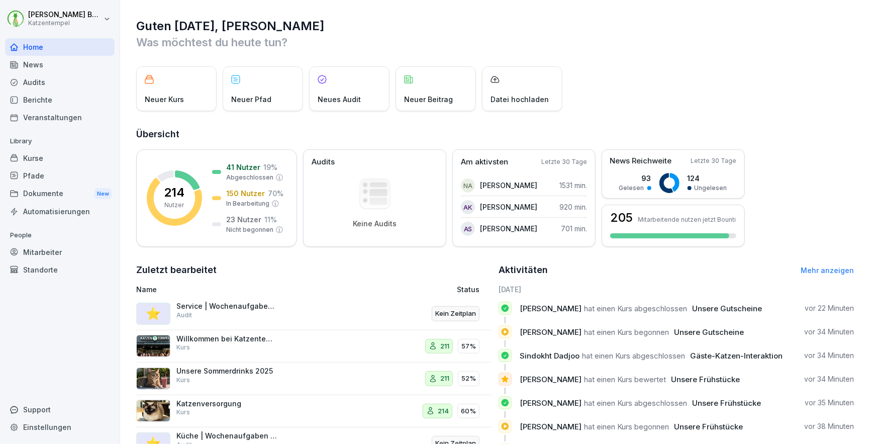
click at [34, 152] on div "Kurse" at bounding box center [60, 158] width 110 height 18
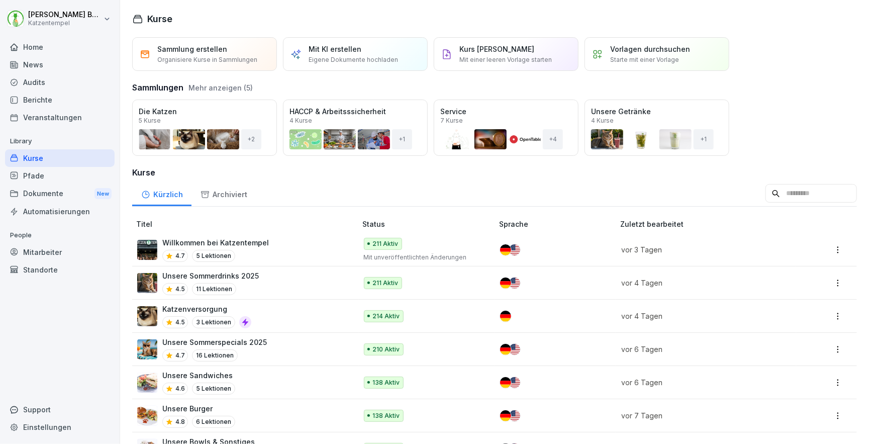
click at [196, 86] on button "Mehr anzeigen (5)" at bounding box center [220, 87] width 64 height 11
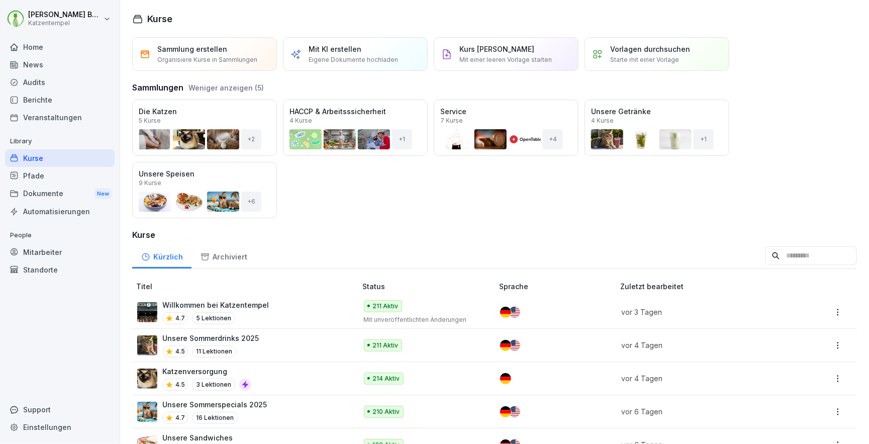
click at [0, 0] on div "Öffnen" at bounding box center [0, 0] width 0 height 0
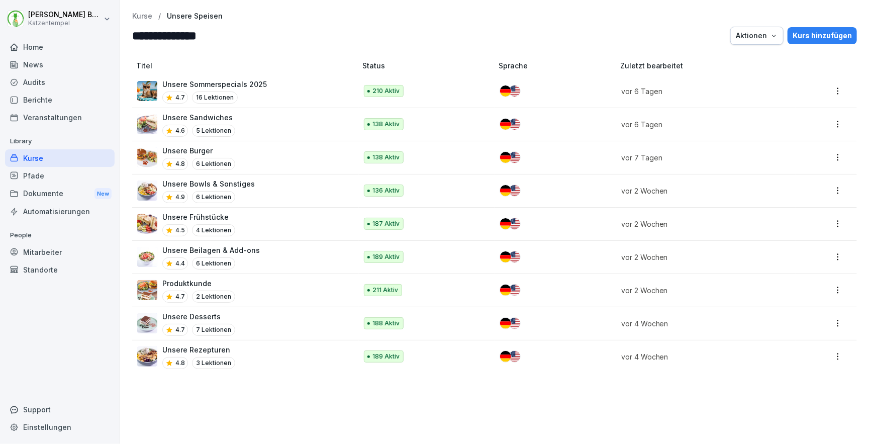
click at [257, 212] on div "Unsere Frühstücke 4.5 4 Lektionen" at bounding box center [242, 224] width 210 height 25
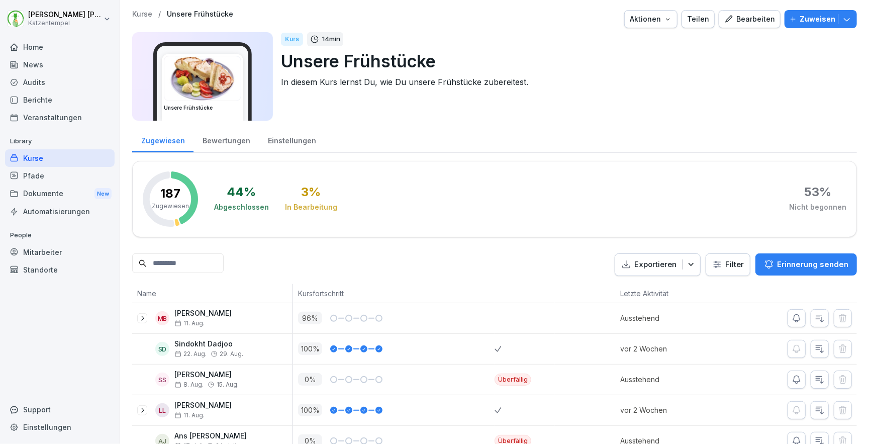
click at [228, 143] on div "Bewertungen" at bounding box center [225, 140] width 65 height 26
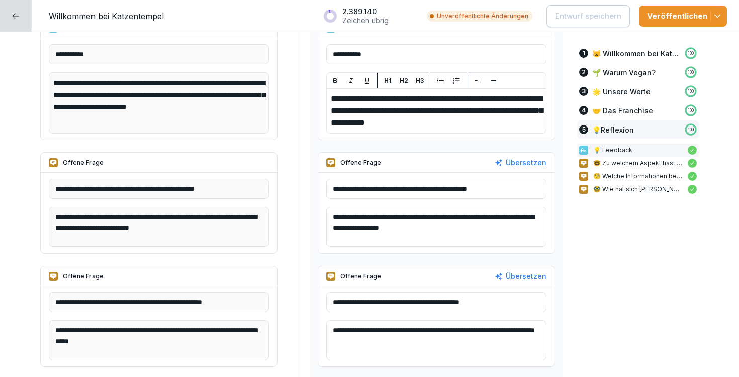
scroll to position [4429, 0]
